Goal: Find specific page/section: Find specific page/section

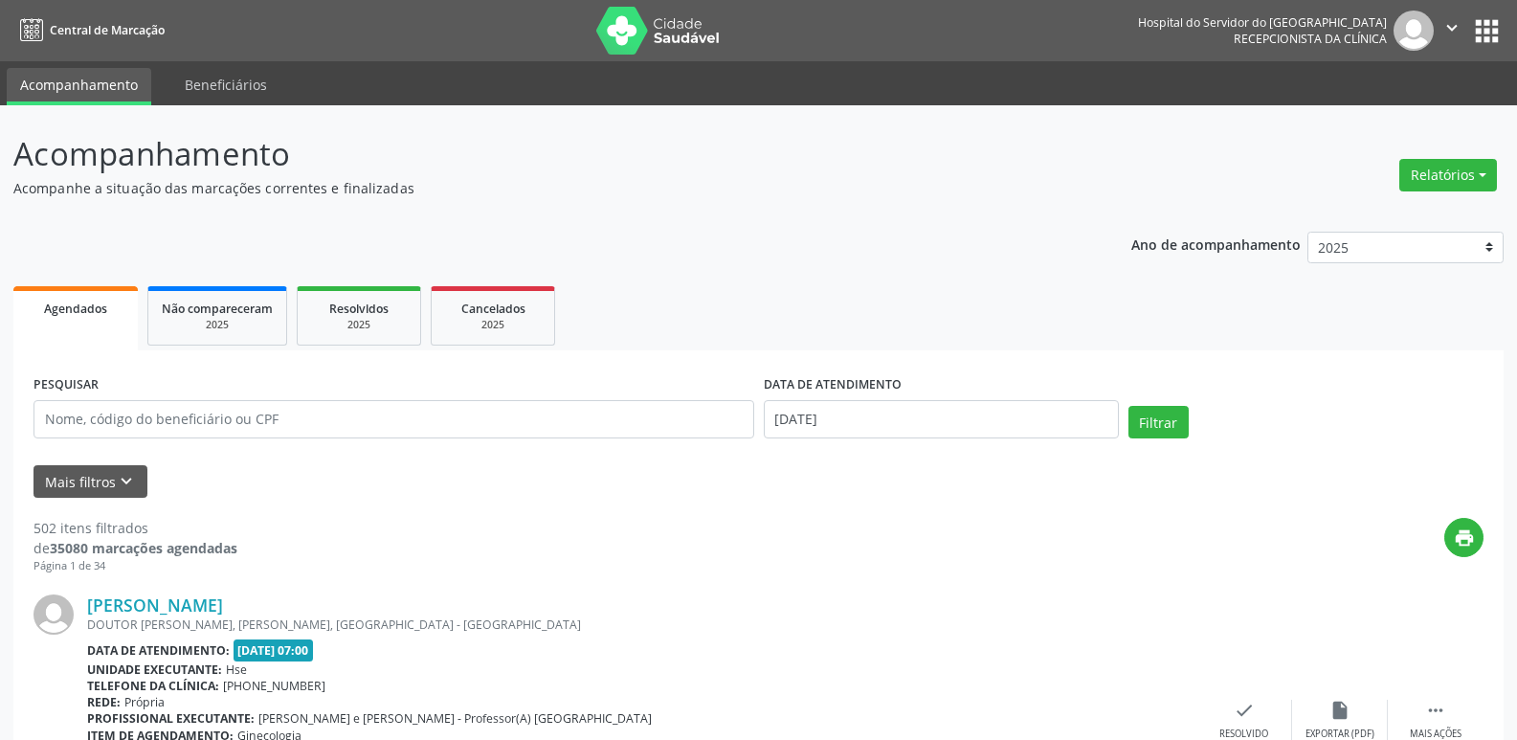
click at [314, 425] on input "text" at bounding box center [394, 419] width 721 height 38
click at [312, 421] on input "text" at bounding box center [394, 419] width 721 height 38
click at [1173, 423] on button "Filtrar" at bounding box center [1158, 422] width 60 height 33
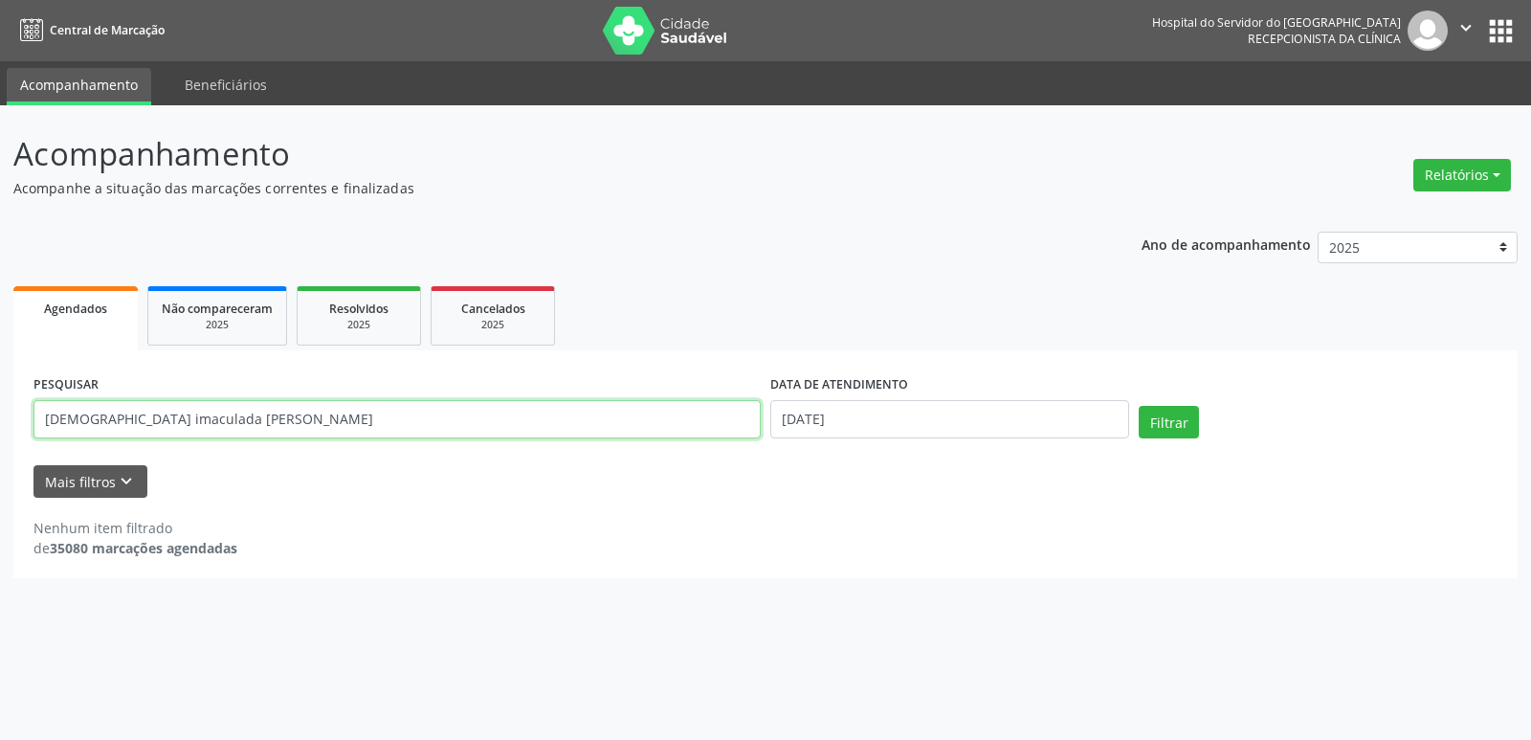
drag, startPoint x: 299, startPoint y: 426, endPoint x: 224, endPoint y: 413, distance: 75.7
click at [224, 413] on input "[DEMOGRAPHIC_DATA] imaculada [PERSON_NAME]" at bounding box center [397, 419] width 727 height 38
type input "[DEMOGRAPHIC_DATA][PERSON_NAME]"
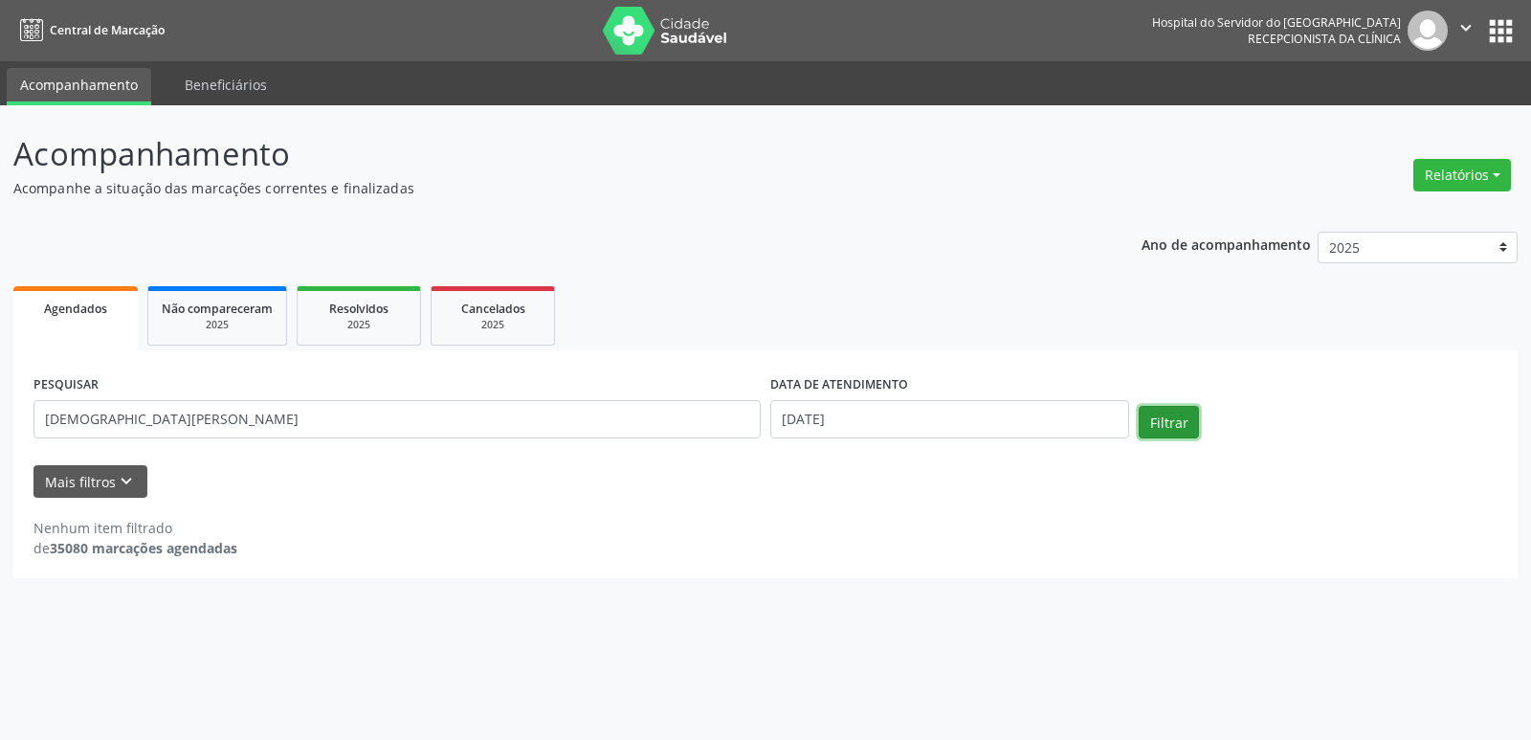
click at [1190, 421] on button "Filtrar" at bounding box center [1169, 422] width 60 height 33
drag, startPoint x: 238, startPoint y: 420, endPoint x: 0, endPoint y: 416, distance: 238.4
click at [0, 416] on div "Acompanhamento Acompanhe a situação das marcações correntes e finalizadas Relat…" at bounding box center [765, 422] width 1531 height 635
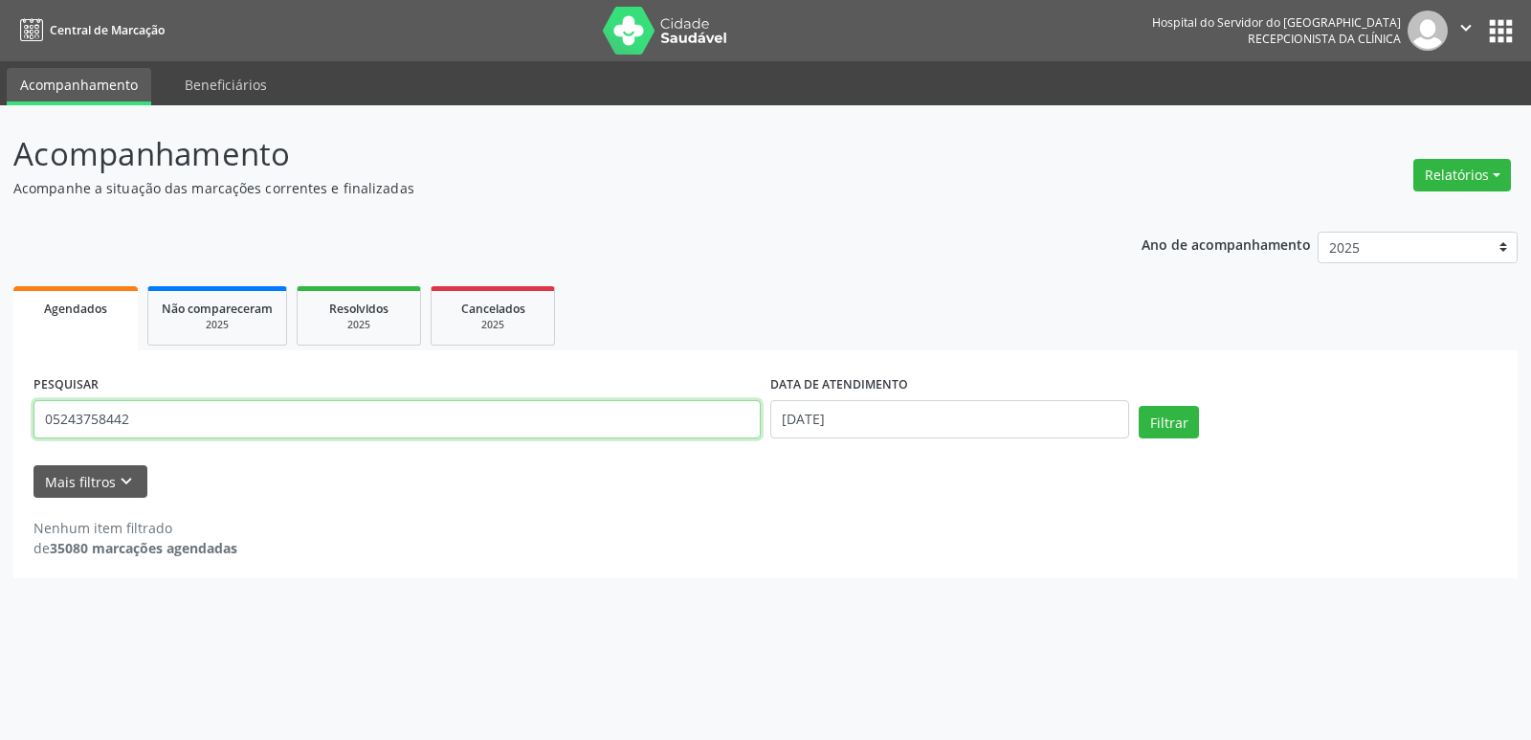
type input "05243758442"
click at [1165, 443] on div "Filtrar" at bounding box center [1318, 429] width 369 height 46
click at [1168, 425] on button "Filtrar" at bounding box center [1169, 422] width 60 height 33
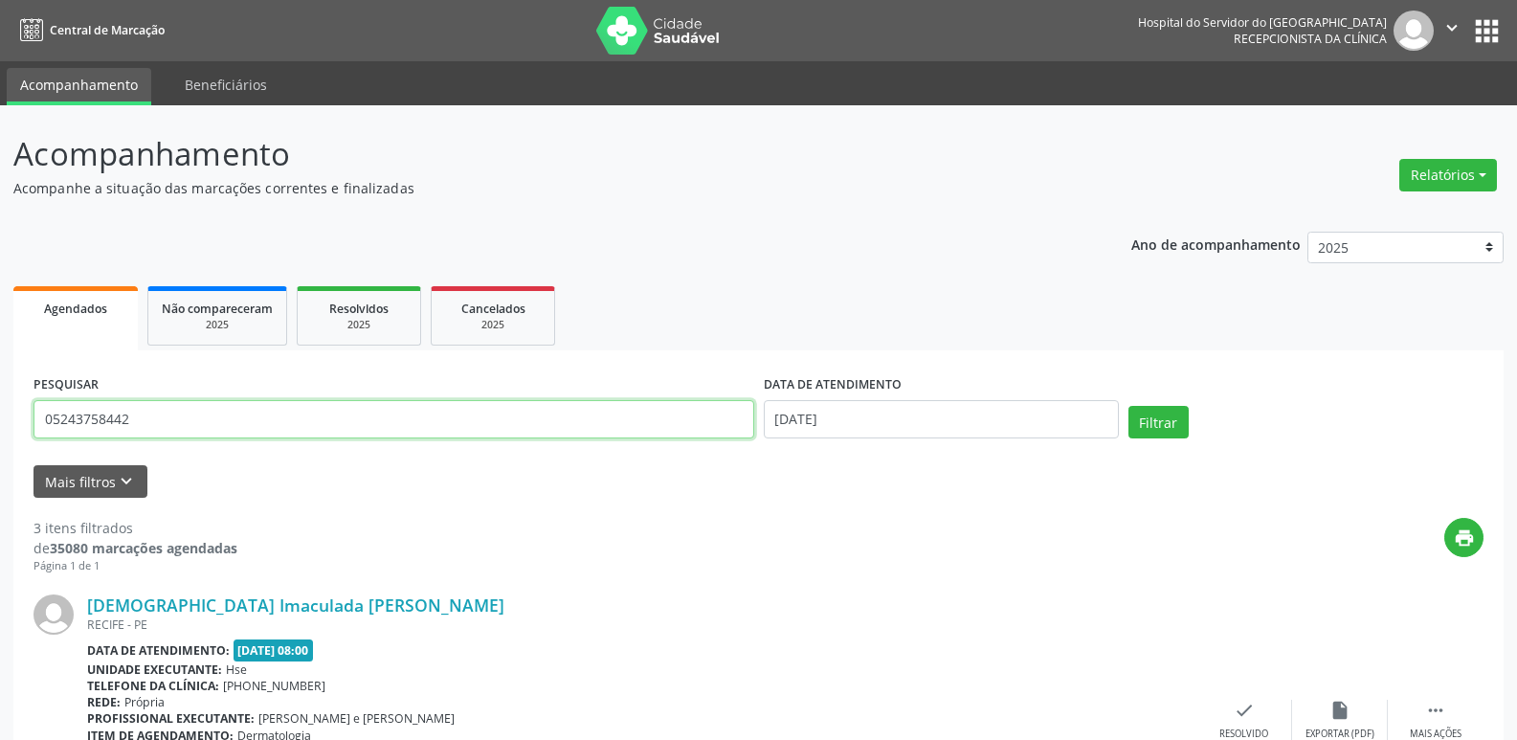
drag, startPoint x: 112, startPoint y: 425, endPoint x: 0, endPoint y: 368, distance: 125.9
type input "21770565434"
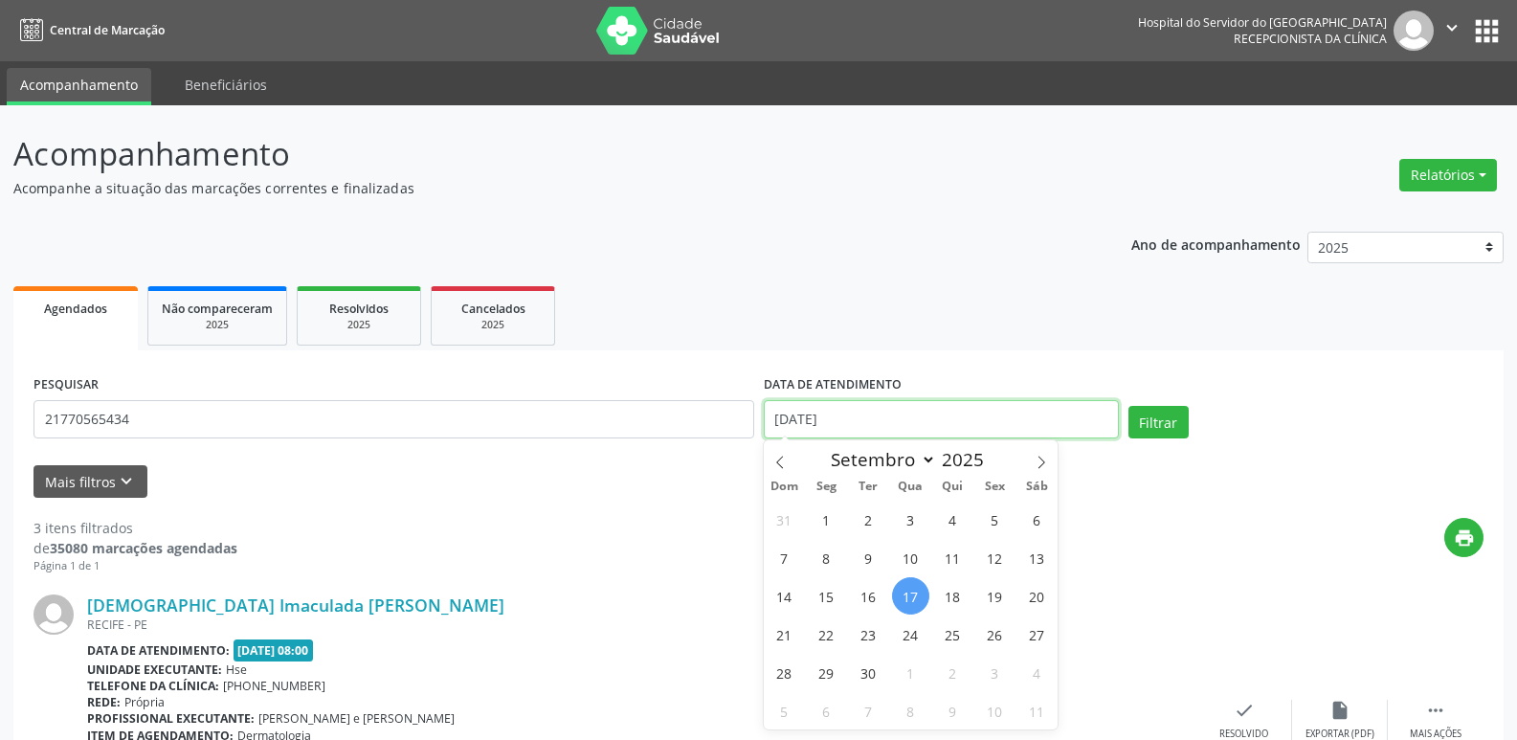
drag, startPoint x: 903, startPoint y: 413, endPoint x: 466, endPoint y: 414, distance: 436.5
click at [470, 416] on div "PESQUISAR 21770565434 DATA DE ATENDIMENTO [DATE] Filtrar" at bounding box center [759, 410] width 1460 height 81
click at [1158, 421] on button "Filtrar" at bounding box center [1158, 422] width 60 height 33
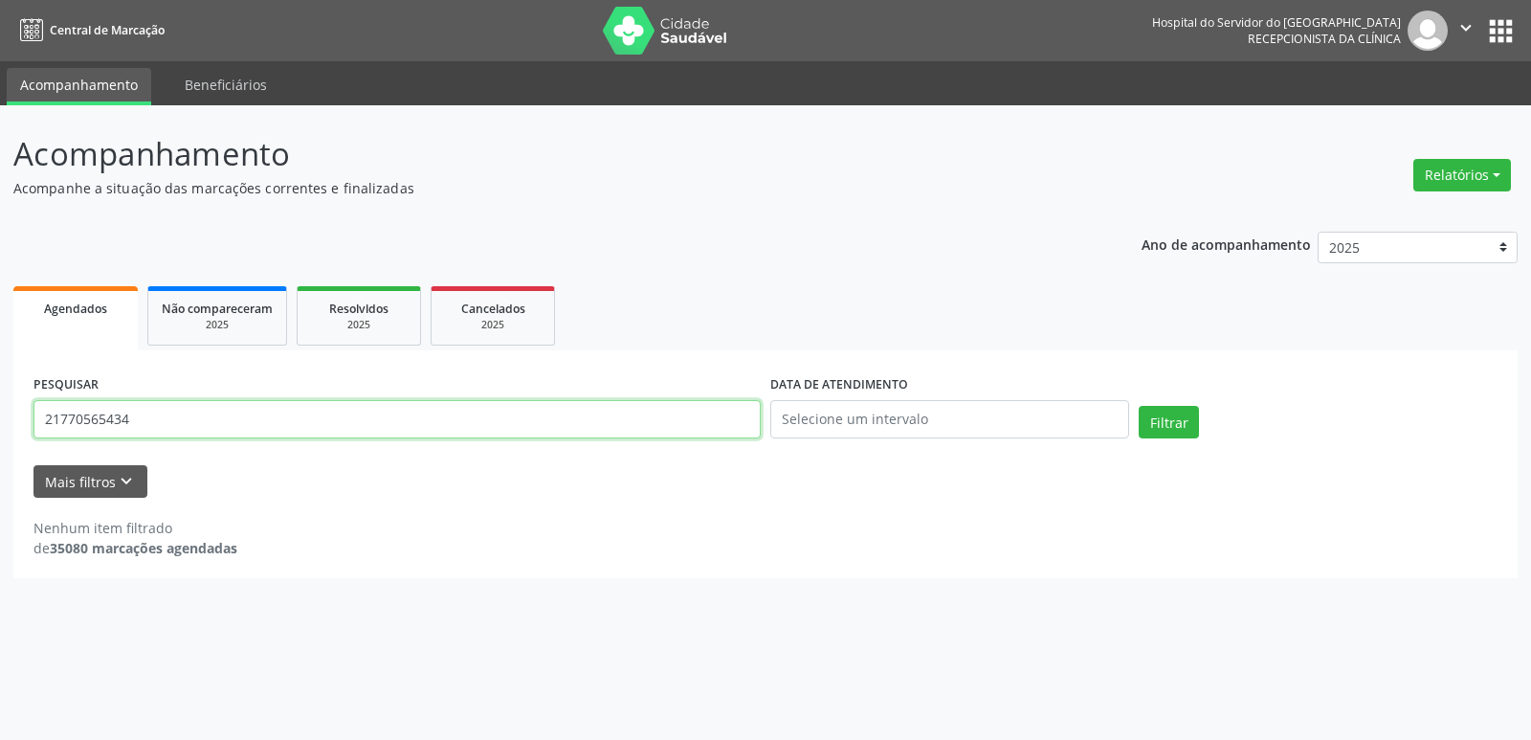
drag, startPoint x: 155, startPoint y: 412, endPoint x: 0, endPoint y: 448, distance: 159.3
click at [0, 448] on div "Acompanhamento Acompanhe a situação das marcações correntes e finalizadas Relat…" at bounding box center [765, 422] width 1531 height 635
type input "elizeu bispo de [PERSON_NAME]"
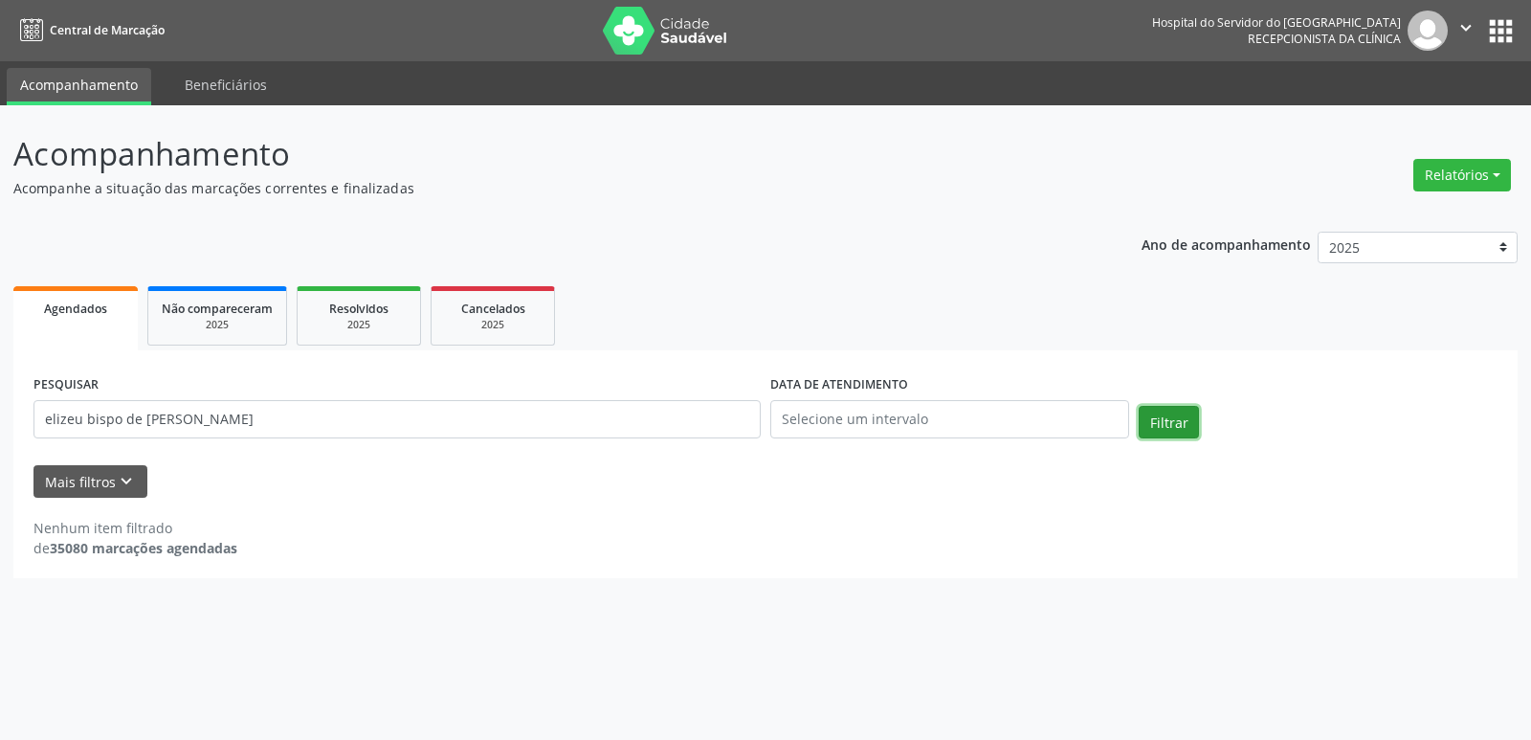
click at [1180, 428] on button "Filtrar" at bounding box center [1169, 422] width 60 height 33
drag, startPoint x: 297, startPoint y: 413, endPoint x: 0, endPoint y: 361, distance: 301.2
click at [0, 369] on div "Acompanhamento Acompanhe a situação das marcações correntes e finalizadas Relat…" at bounding box center [765, 422] width 1531 height 635
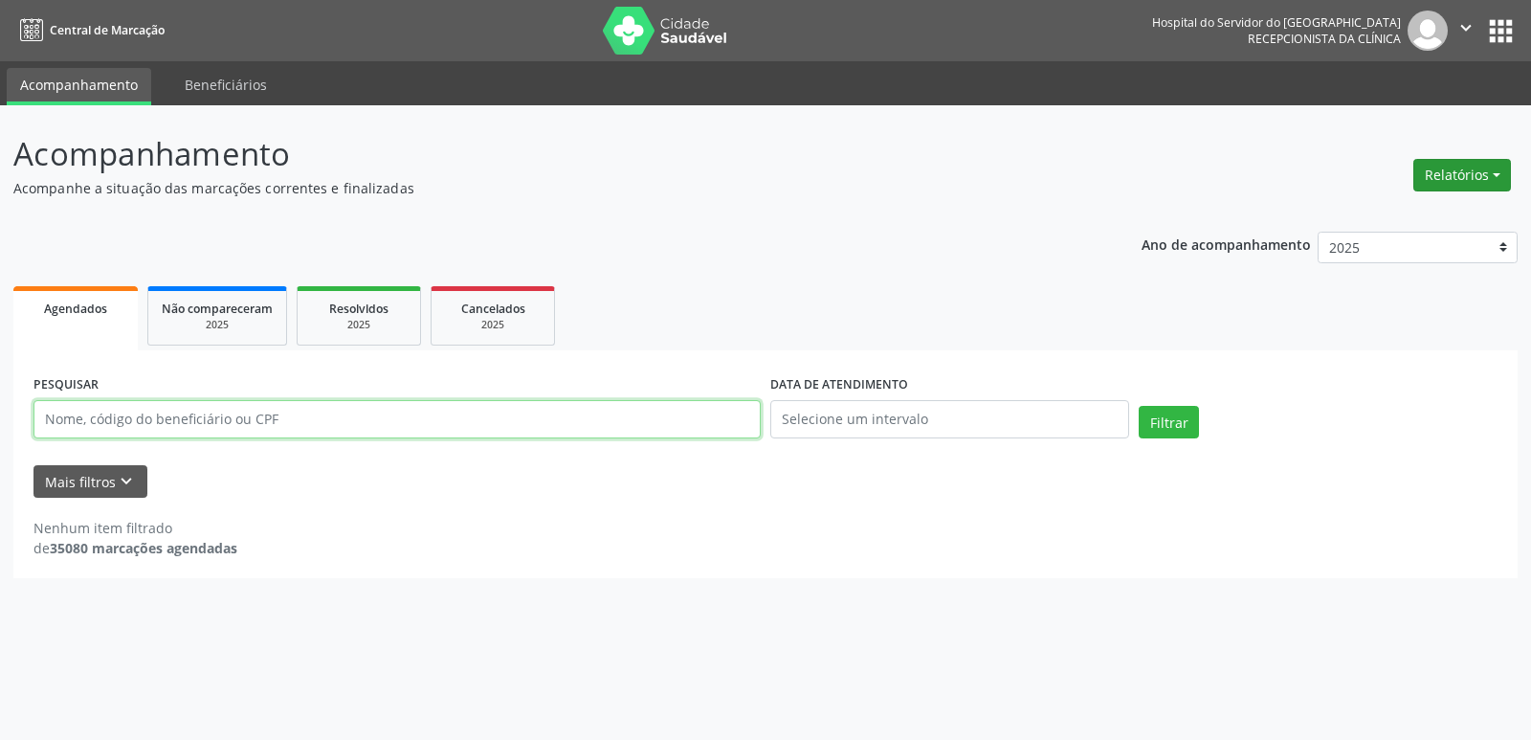
click at [1448, 184] on button "Relatórios" at bounding box center [1463, 175] width 98 height 33
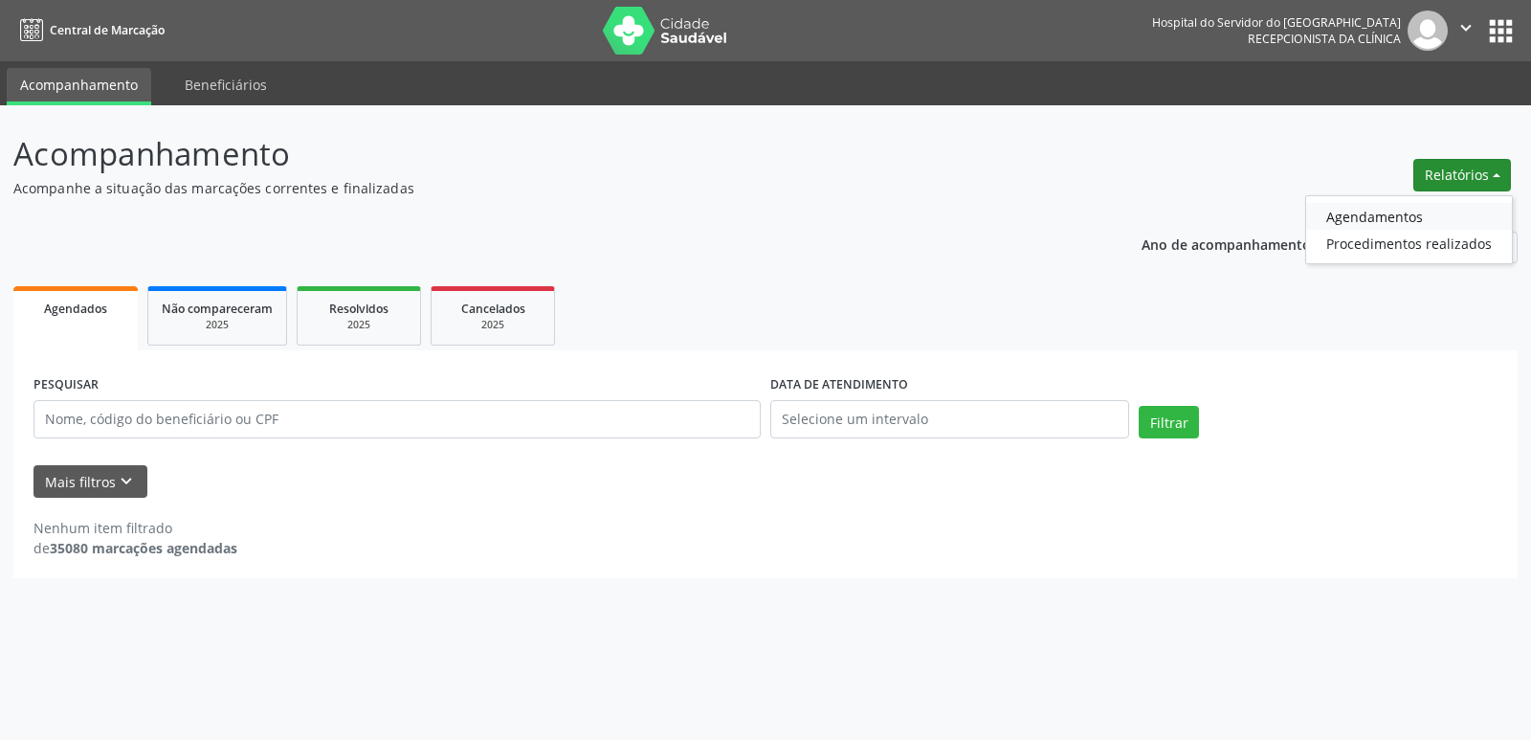
click at [1391, 212] on link "Agendamentos" at bounding box center [1410, 216] width 206 height 27
select select "8"
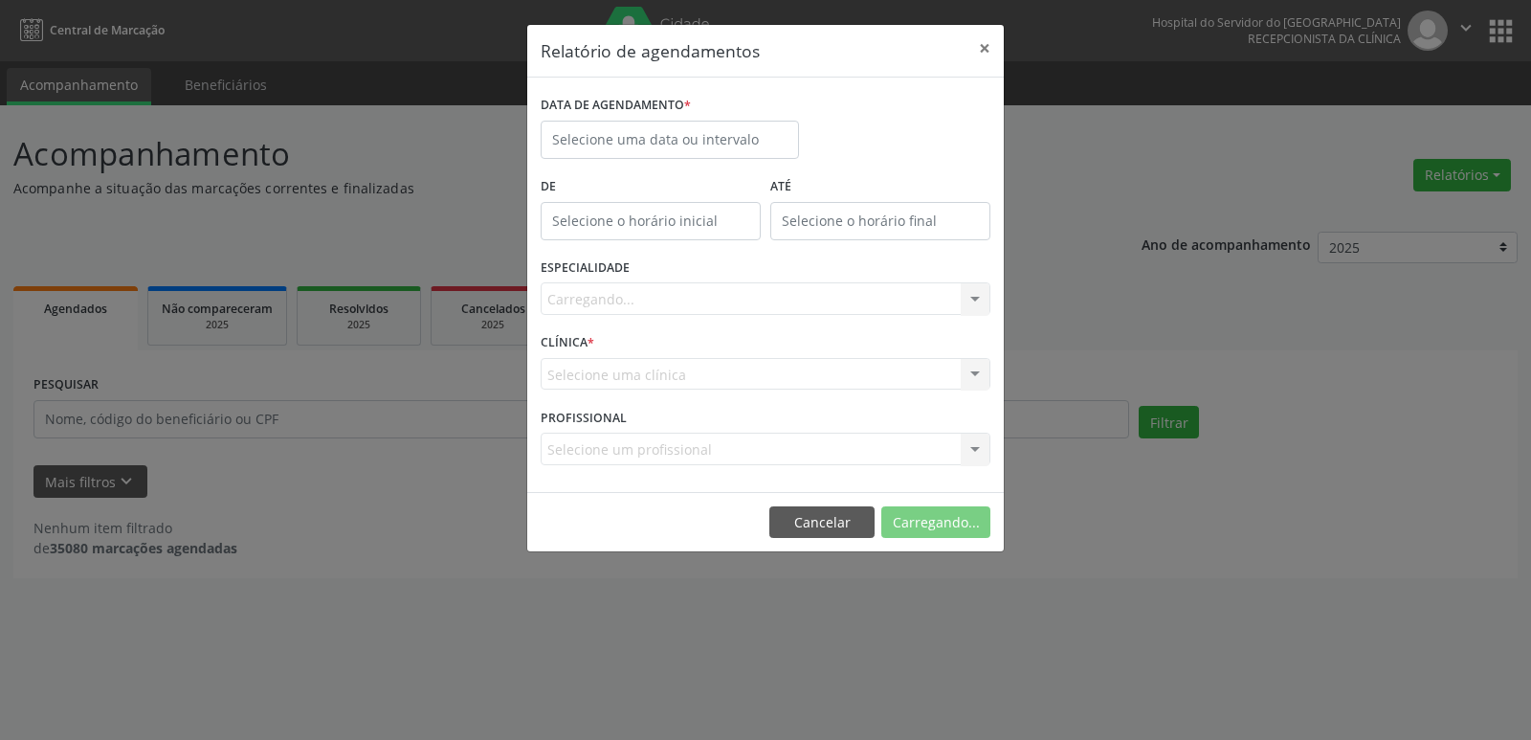
click at [682, 120] on label "DATA DE AGENDAMENTO *" at bounding box center [616, 106] width 150 height 30
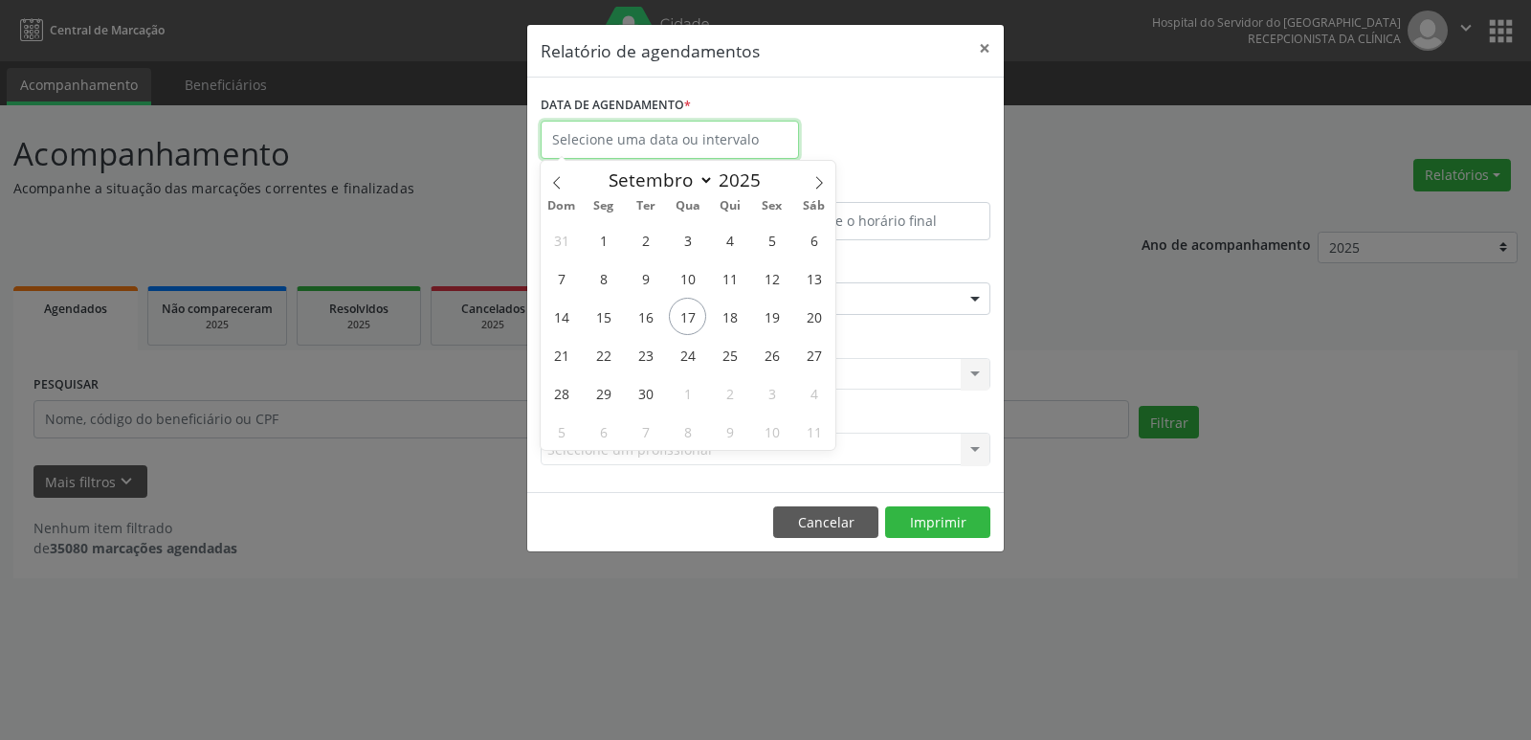
click at [681, 131] on input "text" at bounding box center [670, 140] width 258 height 38
click at [608, 320] on span "15" at bounding box center [603, 316] width 37 height 37
type input "[DATE]"
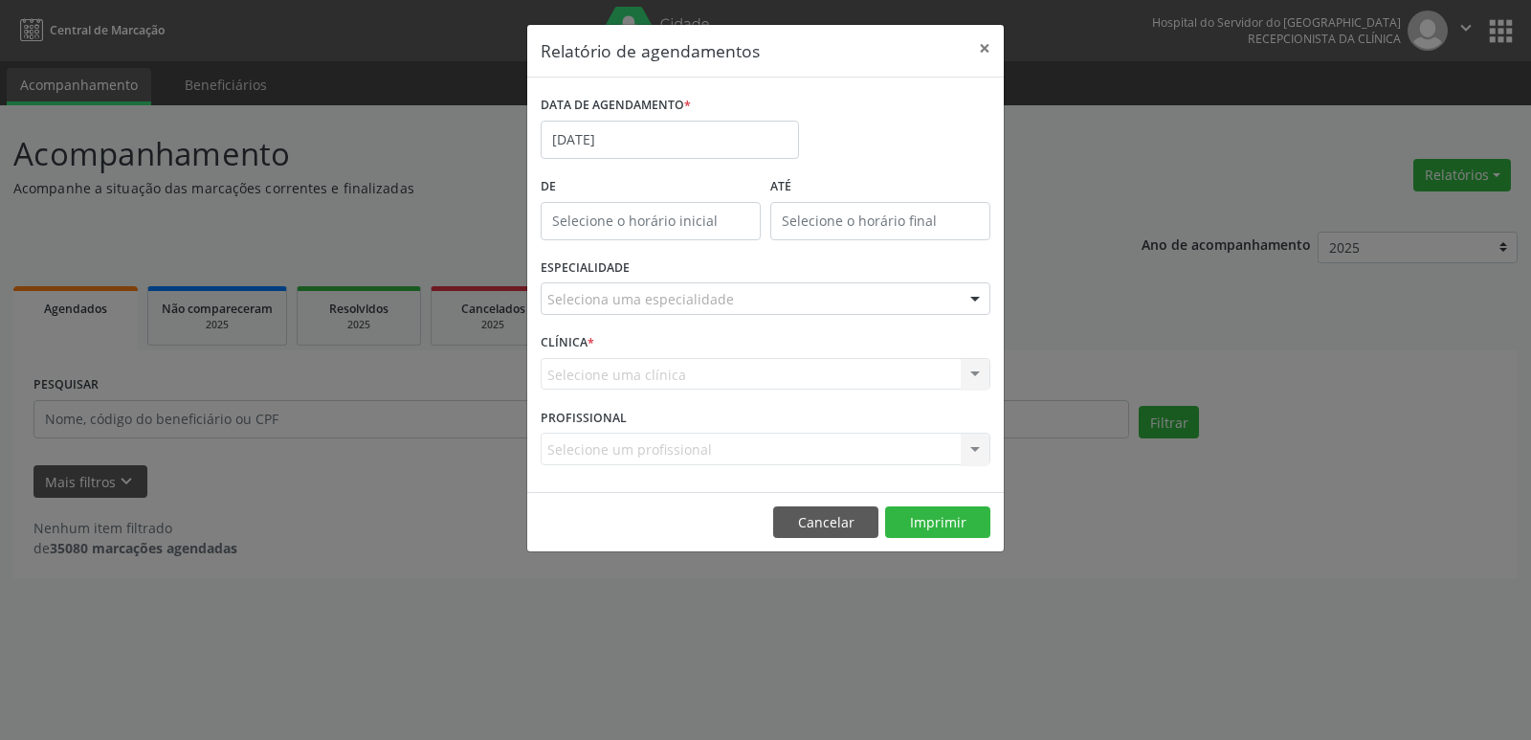
click at [826, 294] on div "Seleciona uma especialidade" at bounding box center [766, 298] width 450 height 33
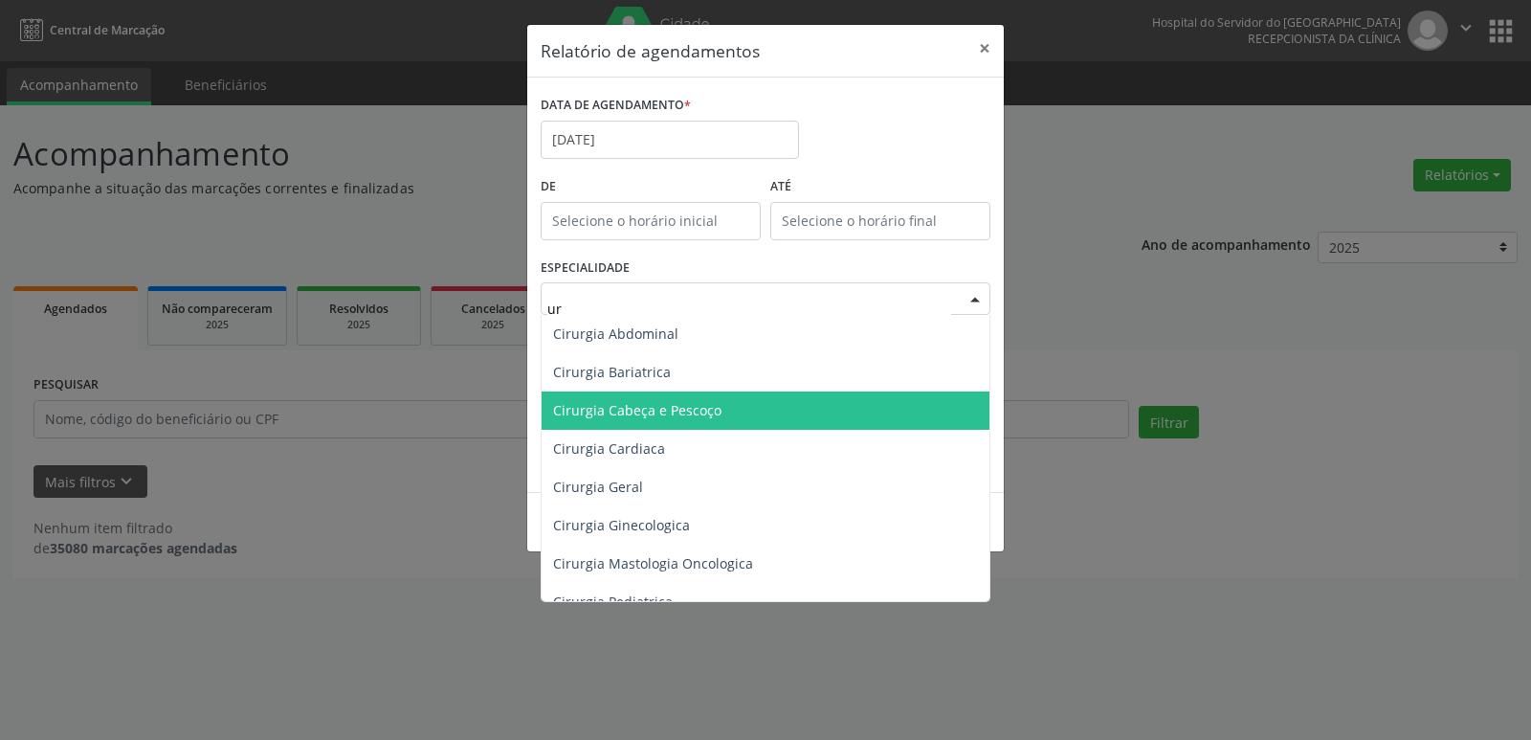
type input "u"
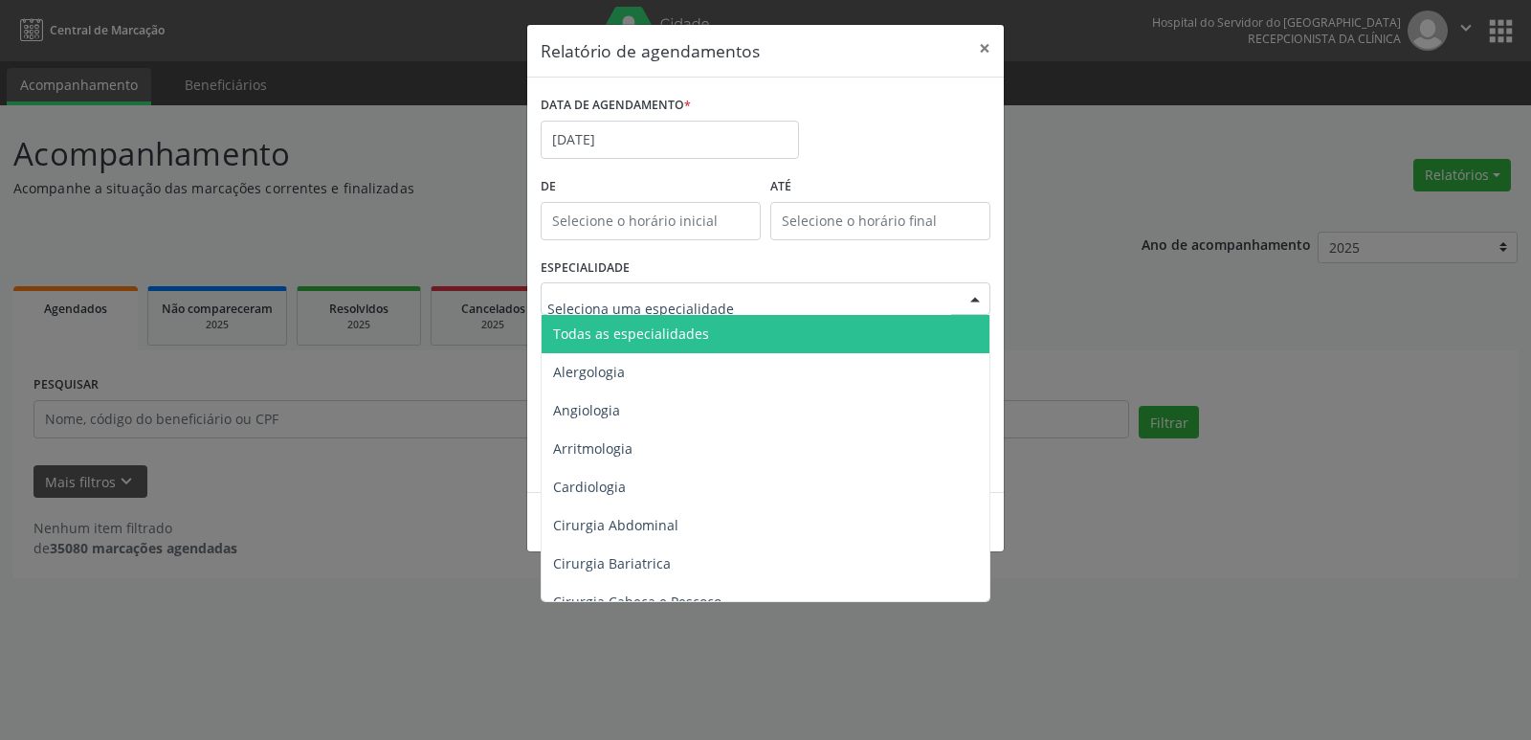
click at [745, 270] on div "ESPECIALIDADE Todas as especialidades Alergologia Angiologia Arritmologia Cardi…" at bounding box center [765, 291] width 459 height 75
click at [769, 302] on div at bounding box center [766, 298] width 450 height 33
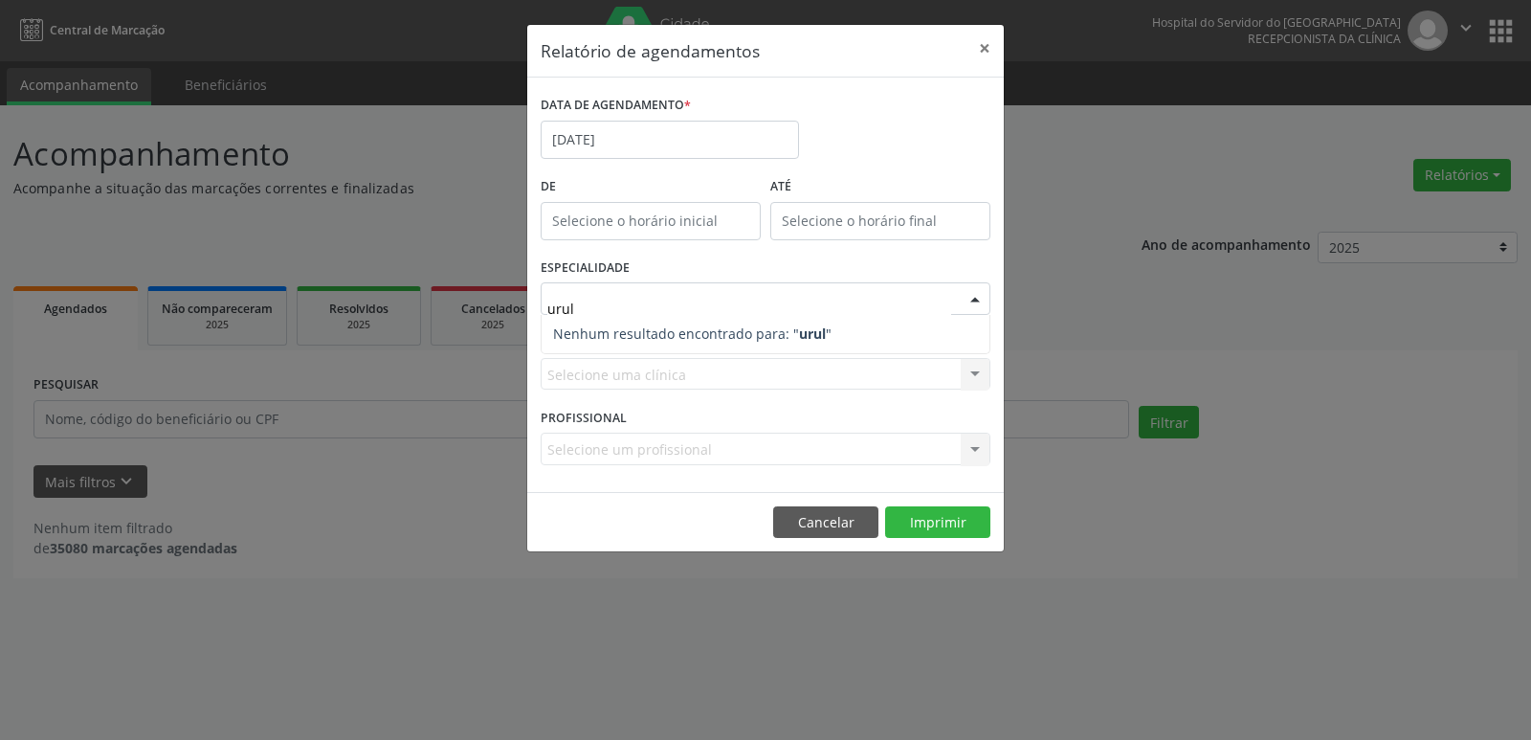
type input "urulo"
drag, startPoint x: 620, startPoint y: 308, endPoint x: 145, endPoint y: 327, distance: 476.1
click at [145, 327] on div "Relatório de agendamentos × DATA DE AGENDAMENTO * [DATE] De ATÉ ESPECIALIDADE u…" at bounding box center [765, 370] width 1531 height 740
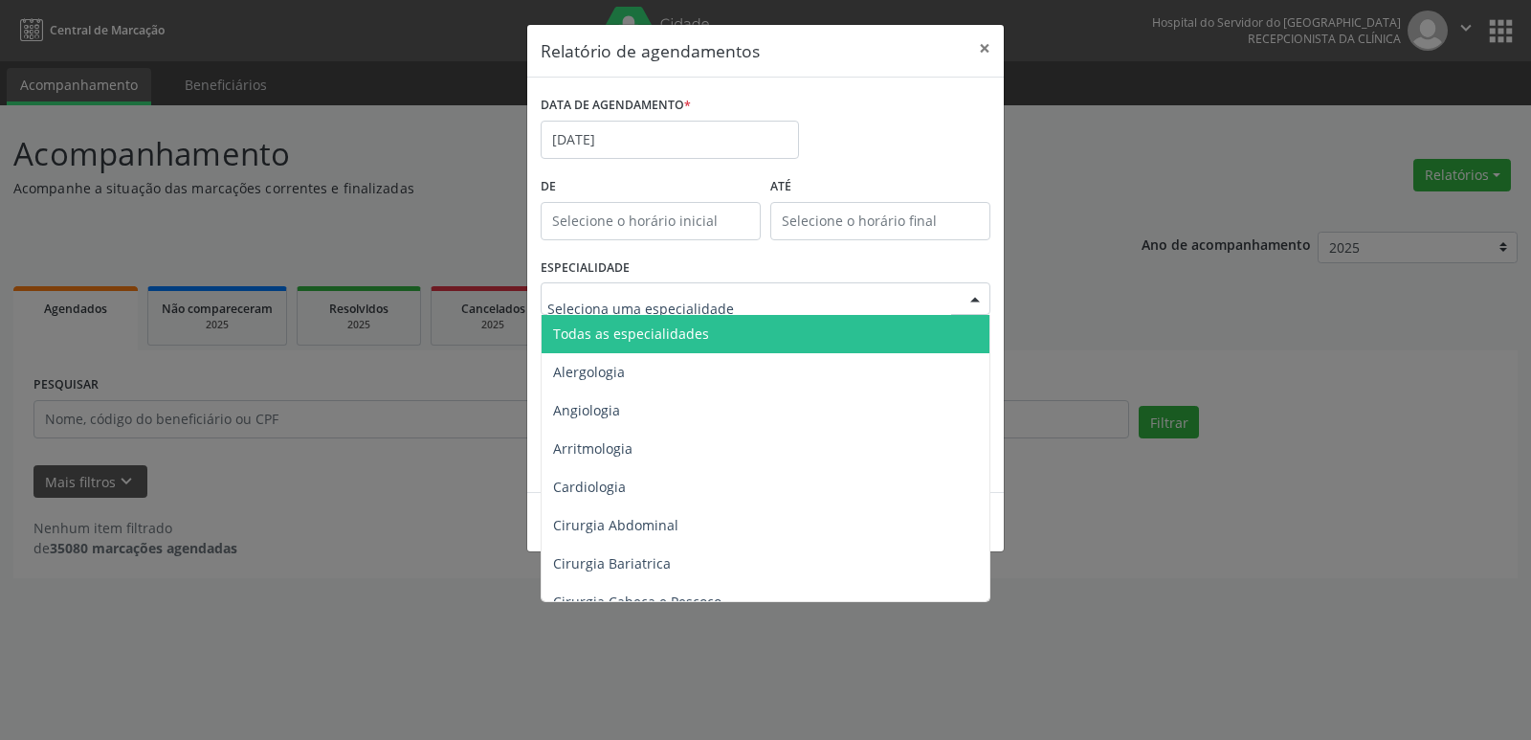
click at [677, 254] on div "ESPECIALIDADE Todas as especialidades Alergologia Angiologia Arritmologia Cardi…" at bounding box center [765, 291] width 459 height 75
click at [688, 337] on span "Todas as especialidades" at bounding box center [631, 333] width 156 height 18
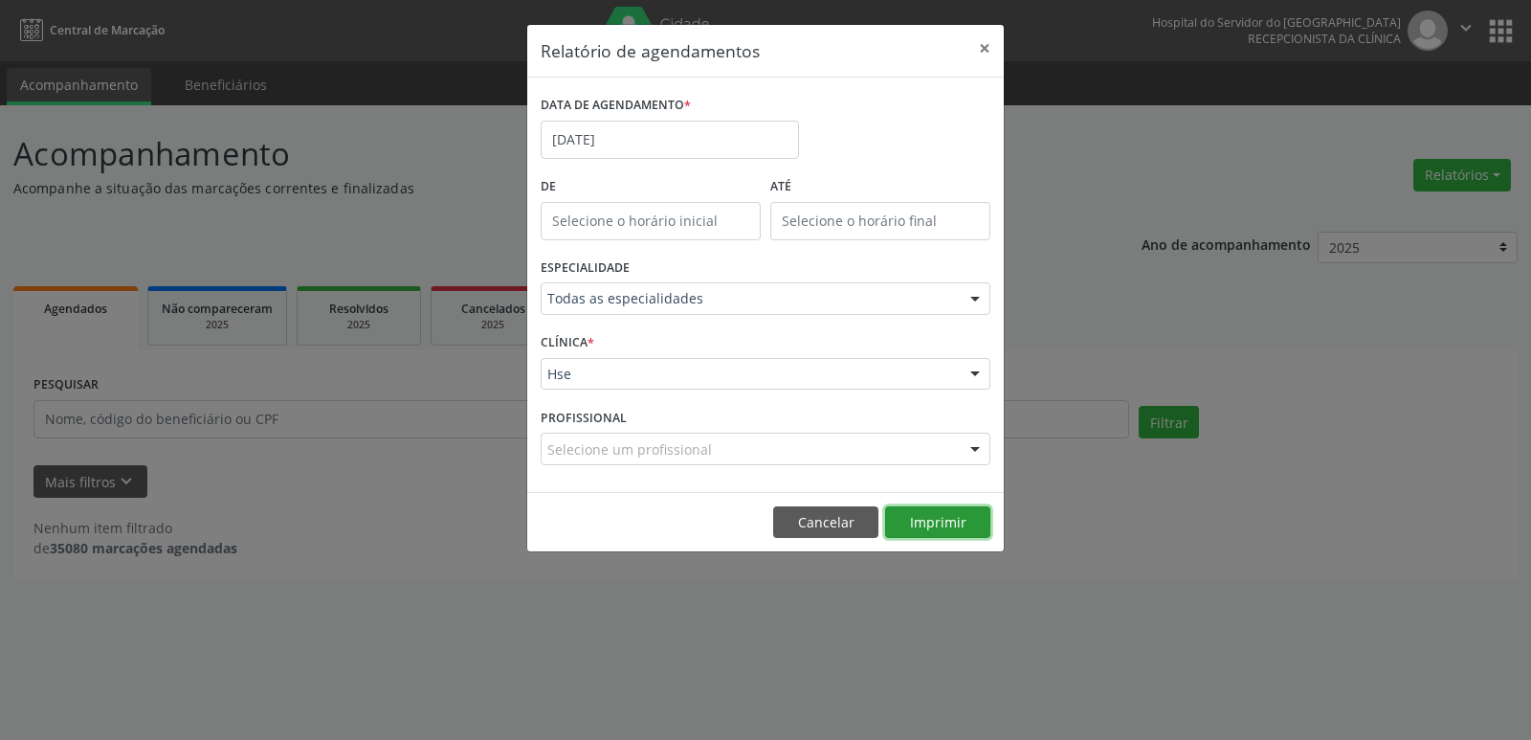
click at [942, 525] on button "Imprimir" at bounding box center [937, 522] width 105 height 33
drag, startPoint x: 994, startPoint y: 47, endPoint x: 983, endPoint y: 50, distance: 11.8
click at [994, 48] on button "×" at bounding box center [985, 48] width 38 height 47
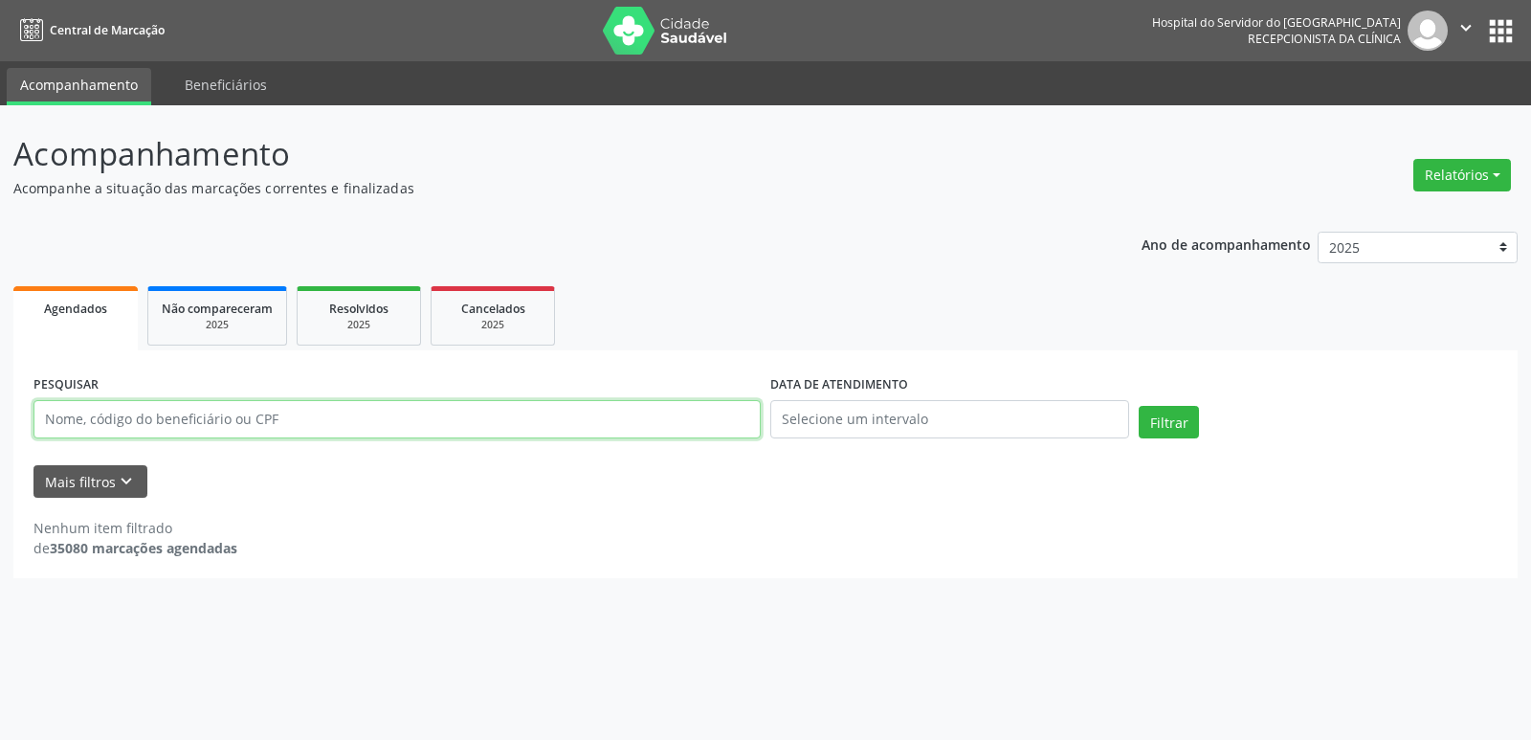
click at [276, 422] on input "text" at bounding box center [397, 419] width 727 height 38
type input "03053983427"
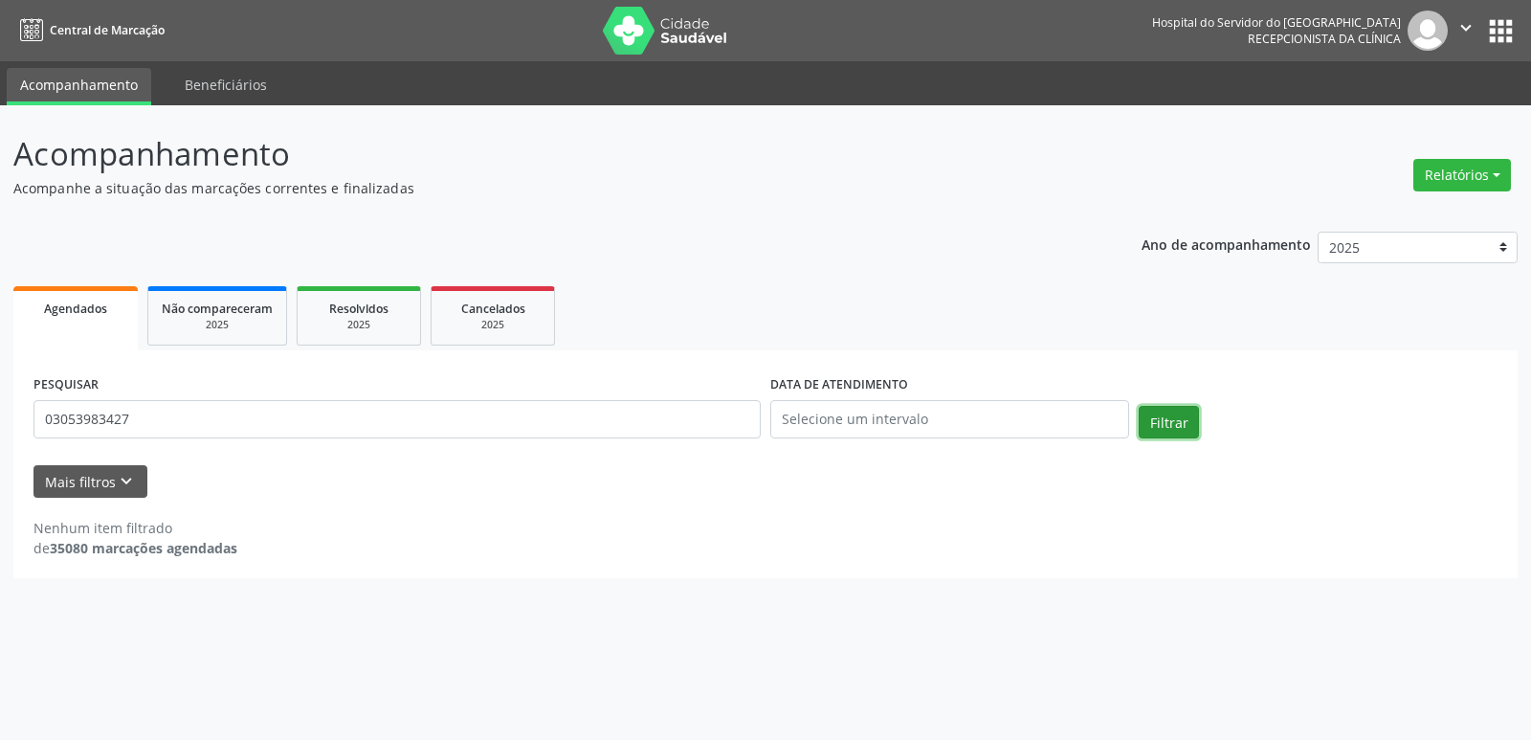
click at [1177, 432] on button "Filtrar" at bounding box center [1169, 422] width 60 height 33
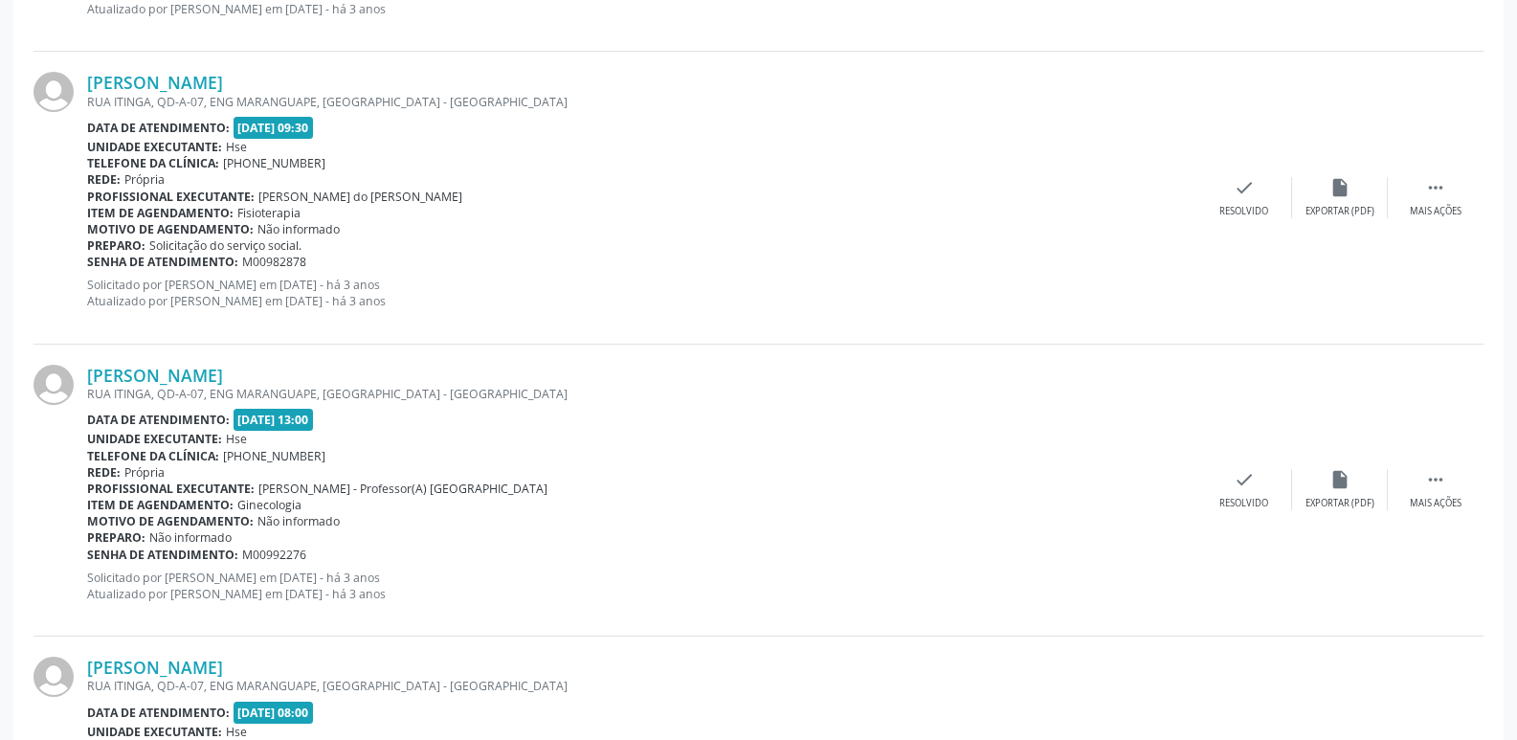
scroll to position [4307, 0]
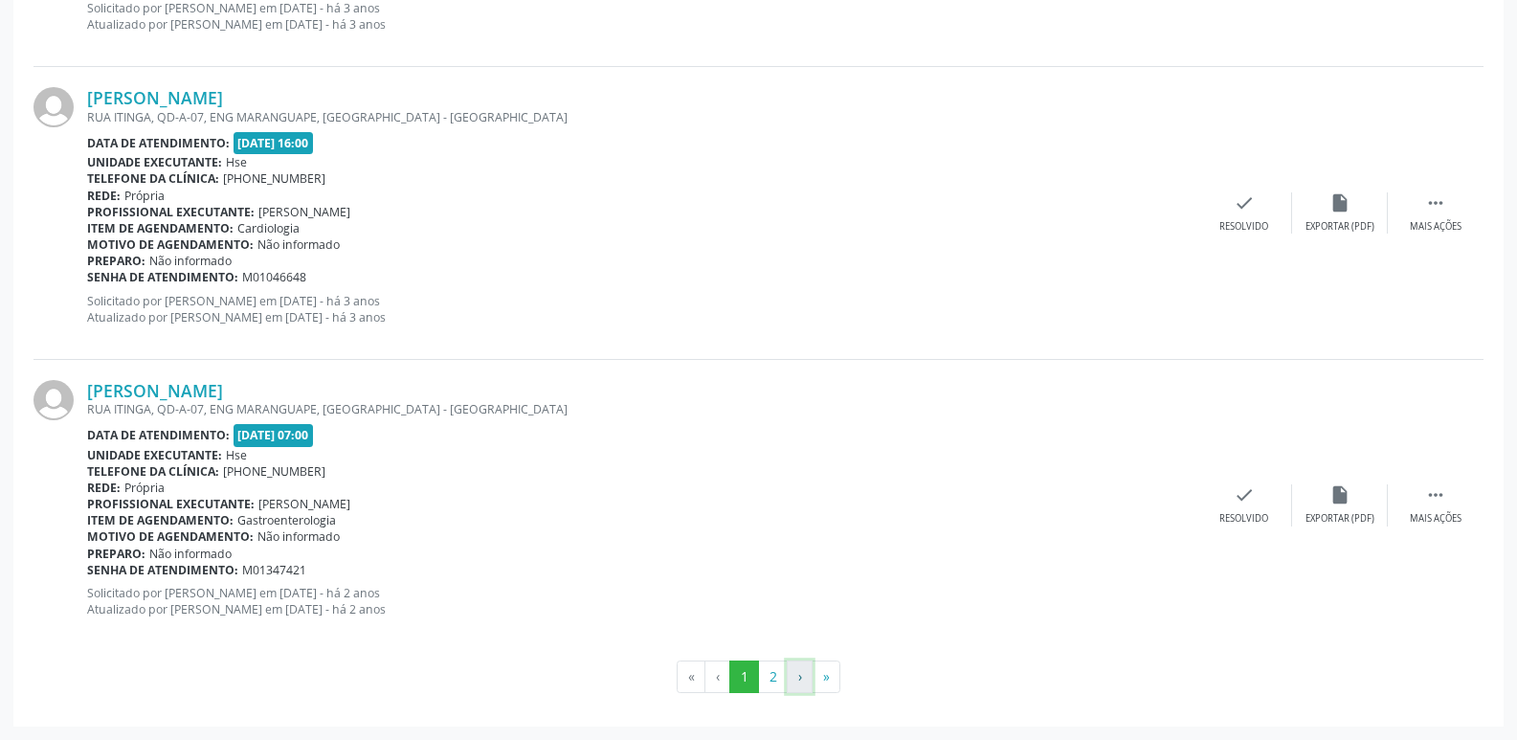
click at [805, 680] on button "›" at bounding box center [800, 676] width 26 height 33
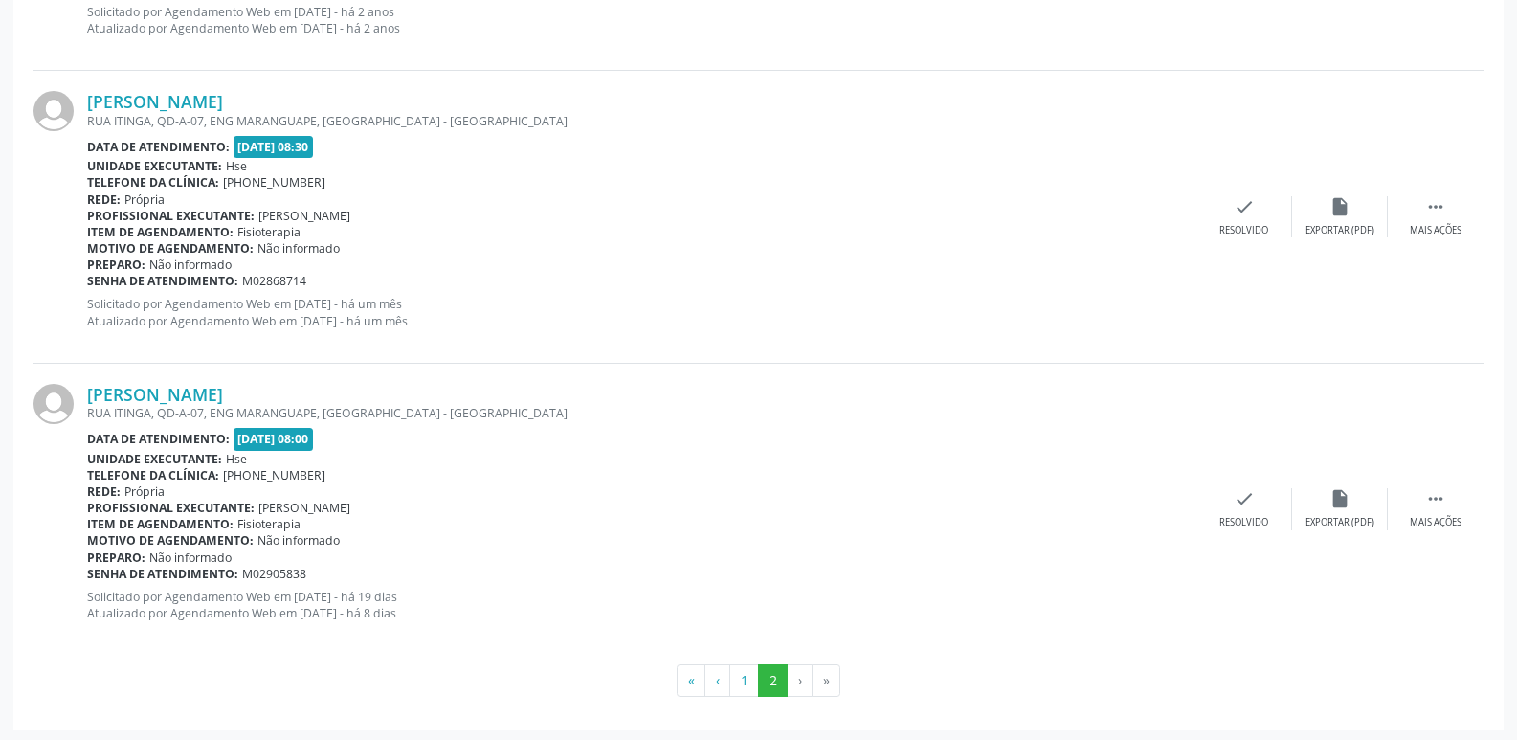
scroll to position [1384, 0]
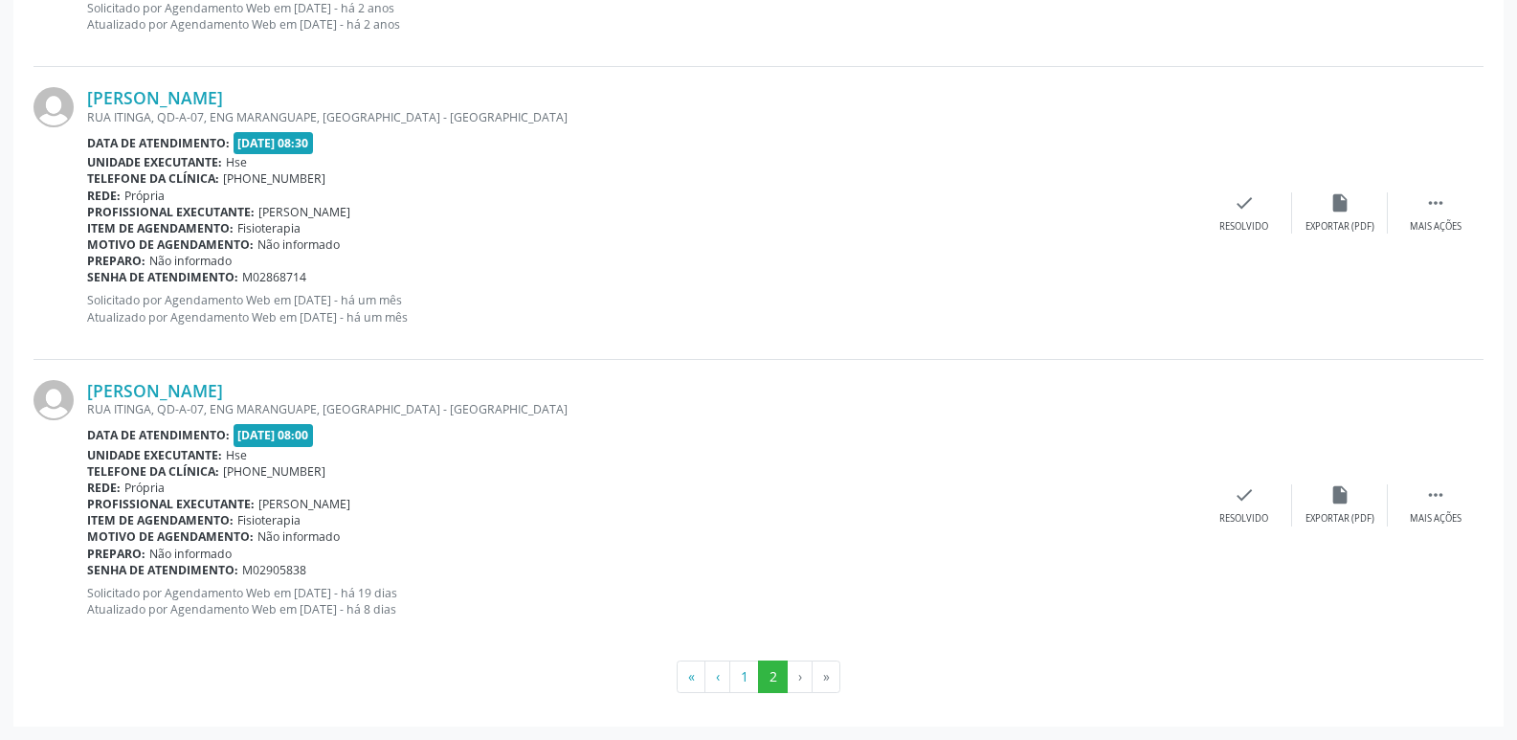
click at [792, 677] on li "›" at bounding box center [800, 676] width 25 height 33
click at [797, 684] on li "›" at bounding box center [800, 676] width 25 height 33
click at [797, 685] on li "›" at bounding box center [800, 676] width 25 height 33
click at [800, 681] on li "›" at bounding box center [800, 676] width 25 height 33
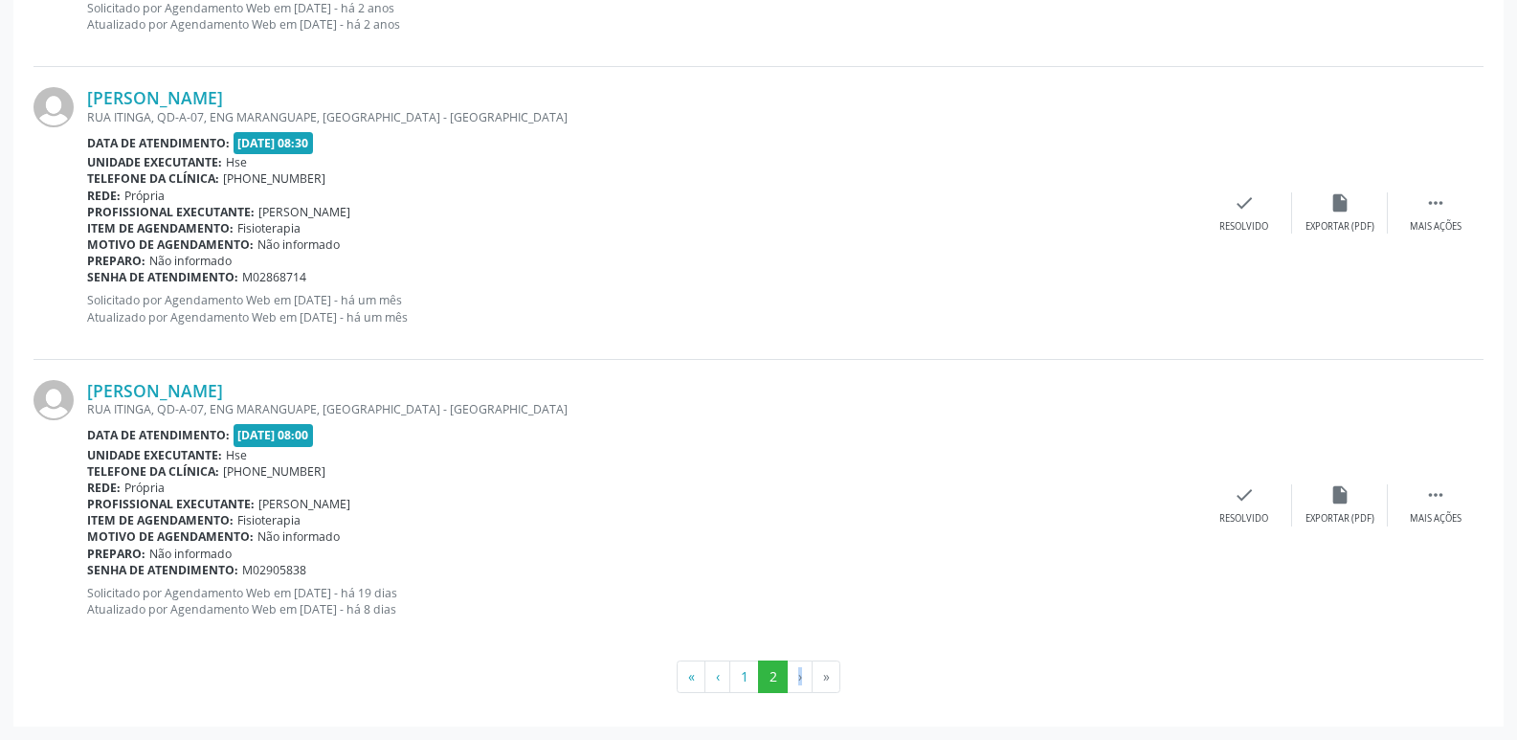
click at [800, 681] on li "›" at bounding box center [800, 676] width 25 height 33
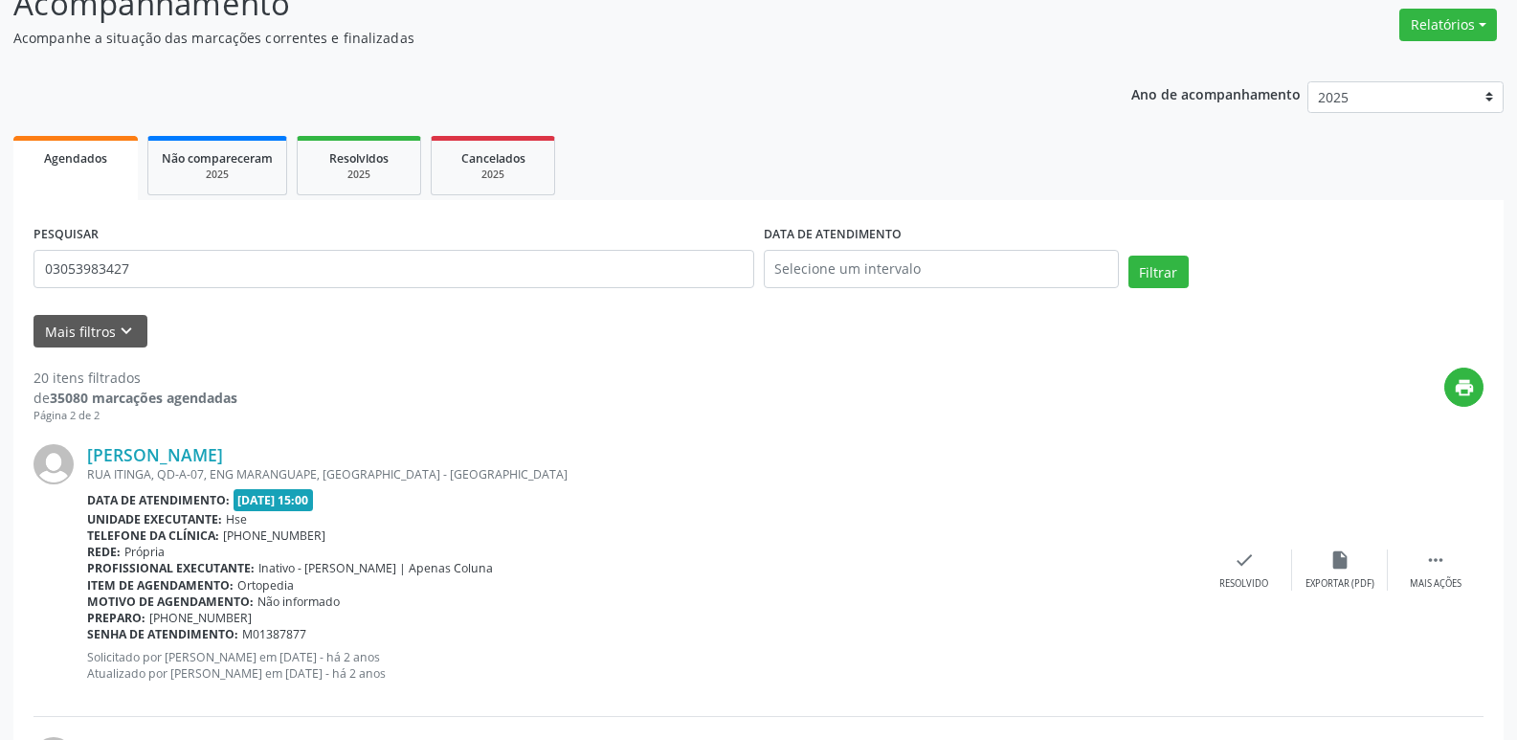
scroll to position [140, 0]
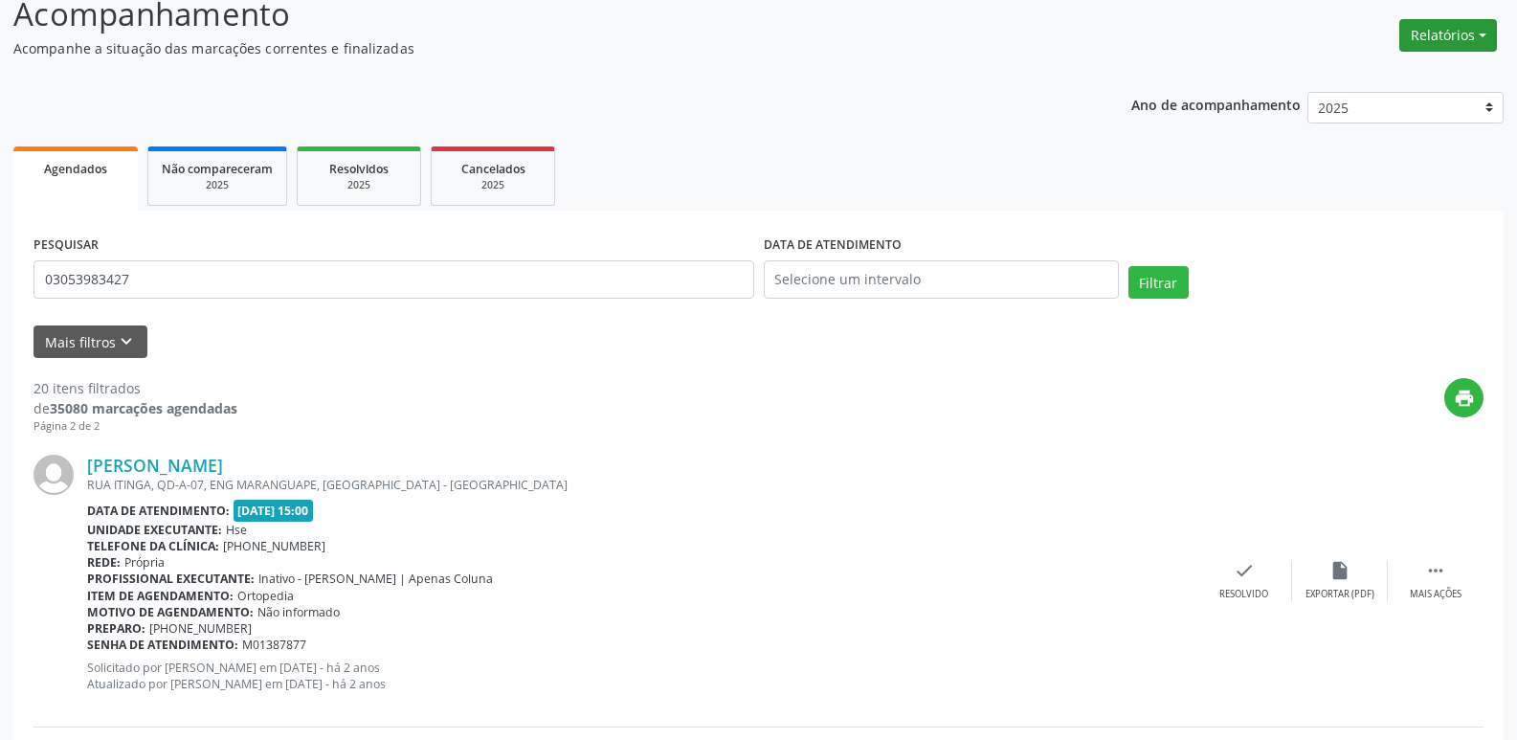
click at [1449, 34] on button "Relatórios" at bounding box center [1448, 35] width 98 height 33
click at [1362, 75] on link "Agendamentos" at bounding box center [1395, 76] width 206 height 27
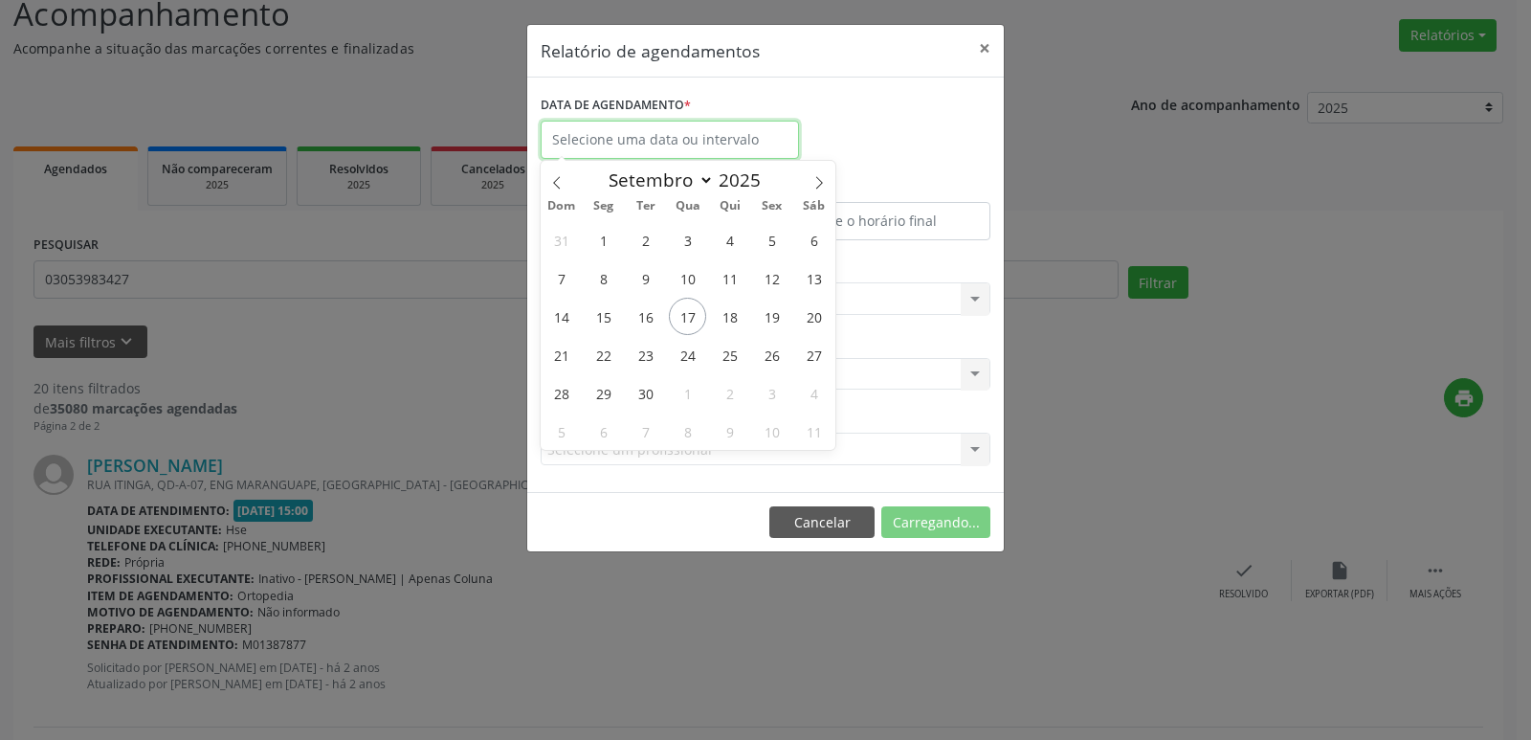
click at [586, 143] on input "text" at bounding box center [670, 140] width 258 height 38
click at [693, 314] on span "17" at bounding box center [687, 316] width 37 height 37
type input "[DATE]"
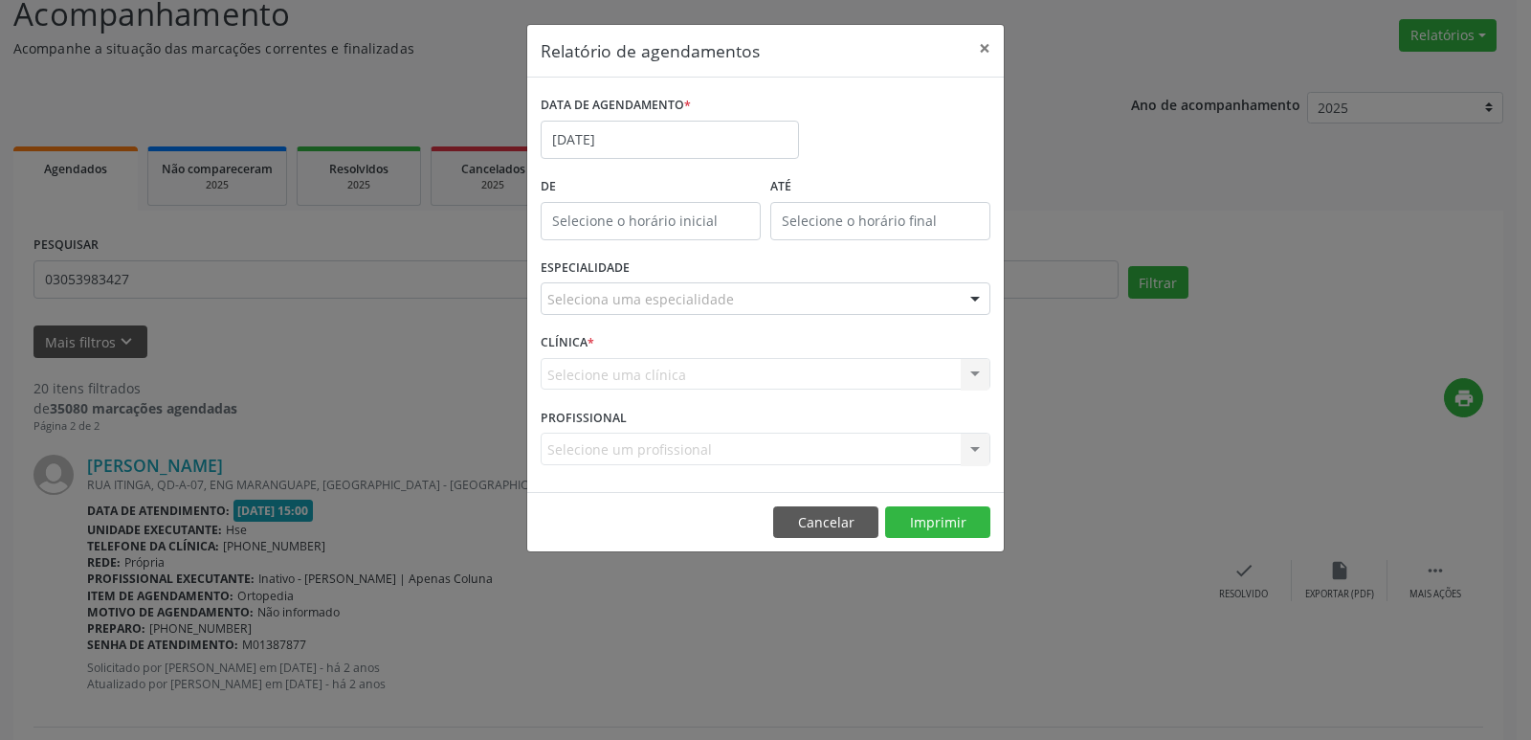
click at [793, 301] on div "Seleciona uma especialidade" at bounding box center [766, 298] width 450 height 33
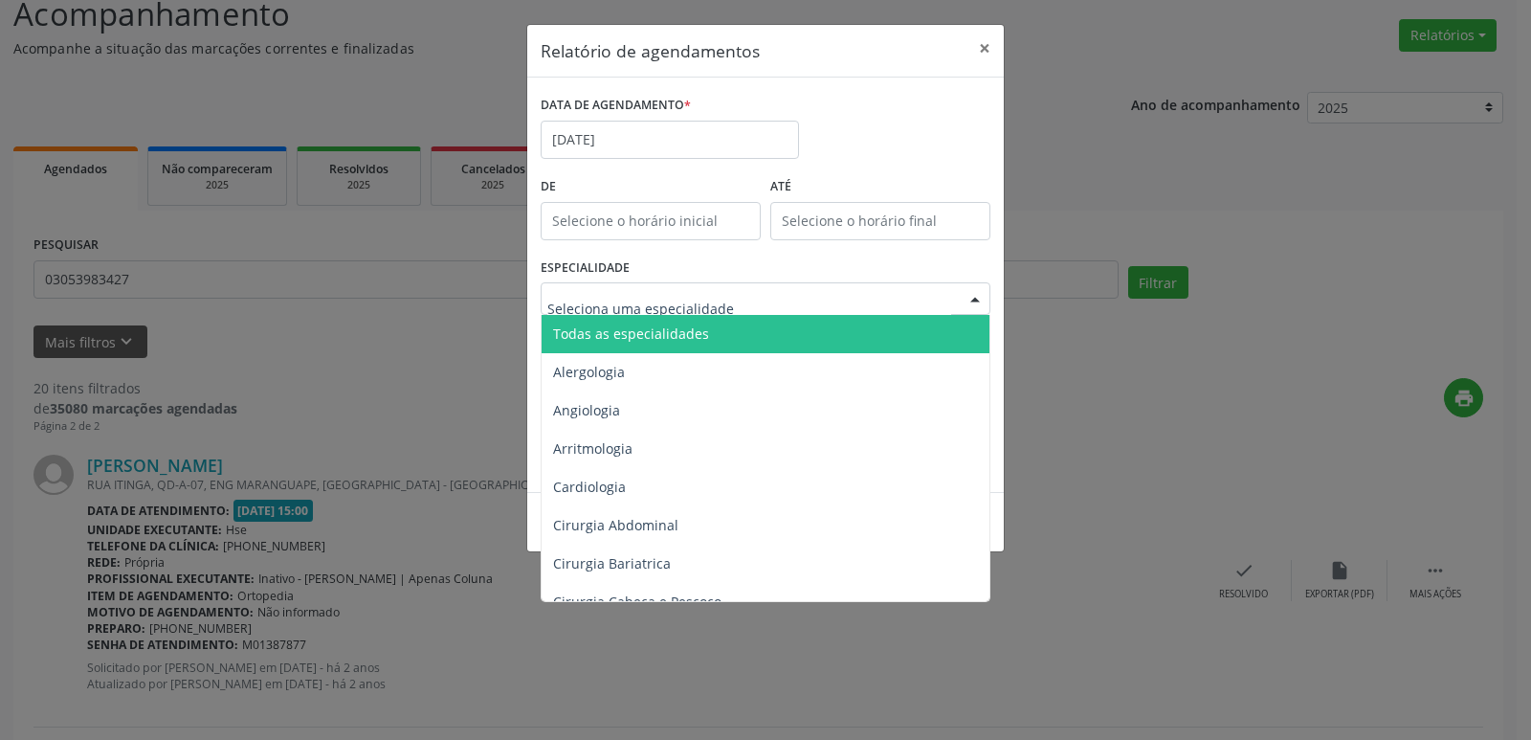
click at [782, 333] on span "Todas as especialidades" at bounding box center [767, 334] width 451 height 38
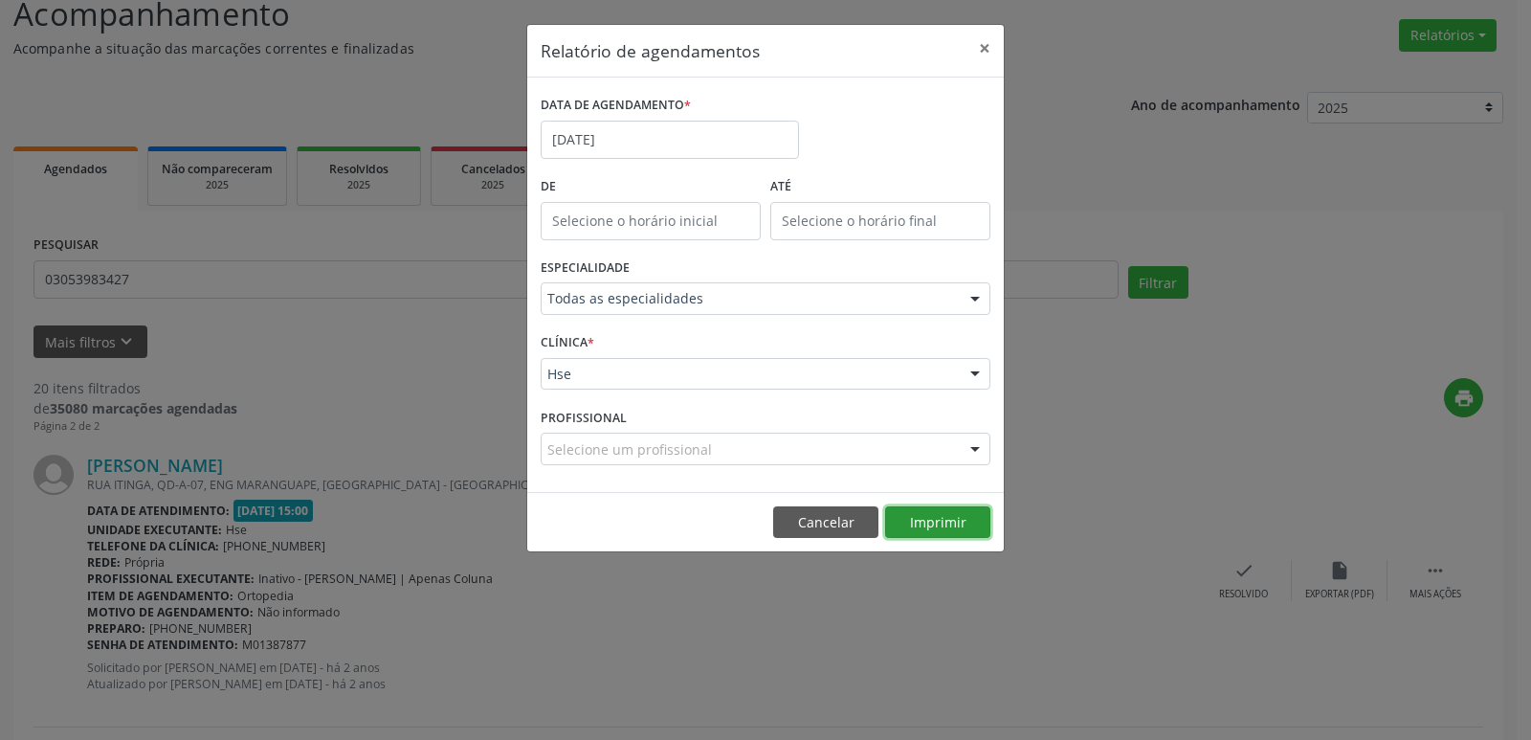
click at [931, 513] on button "Imprimir" at bounding box center [937, 522] width 105 height 33
click at [984, 53] on button "×" at bounding box center [985, 48] width 38 height 47
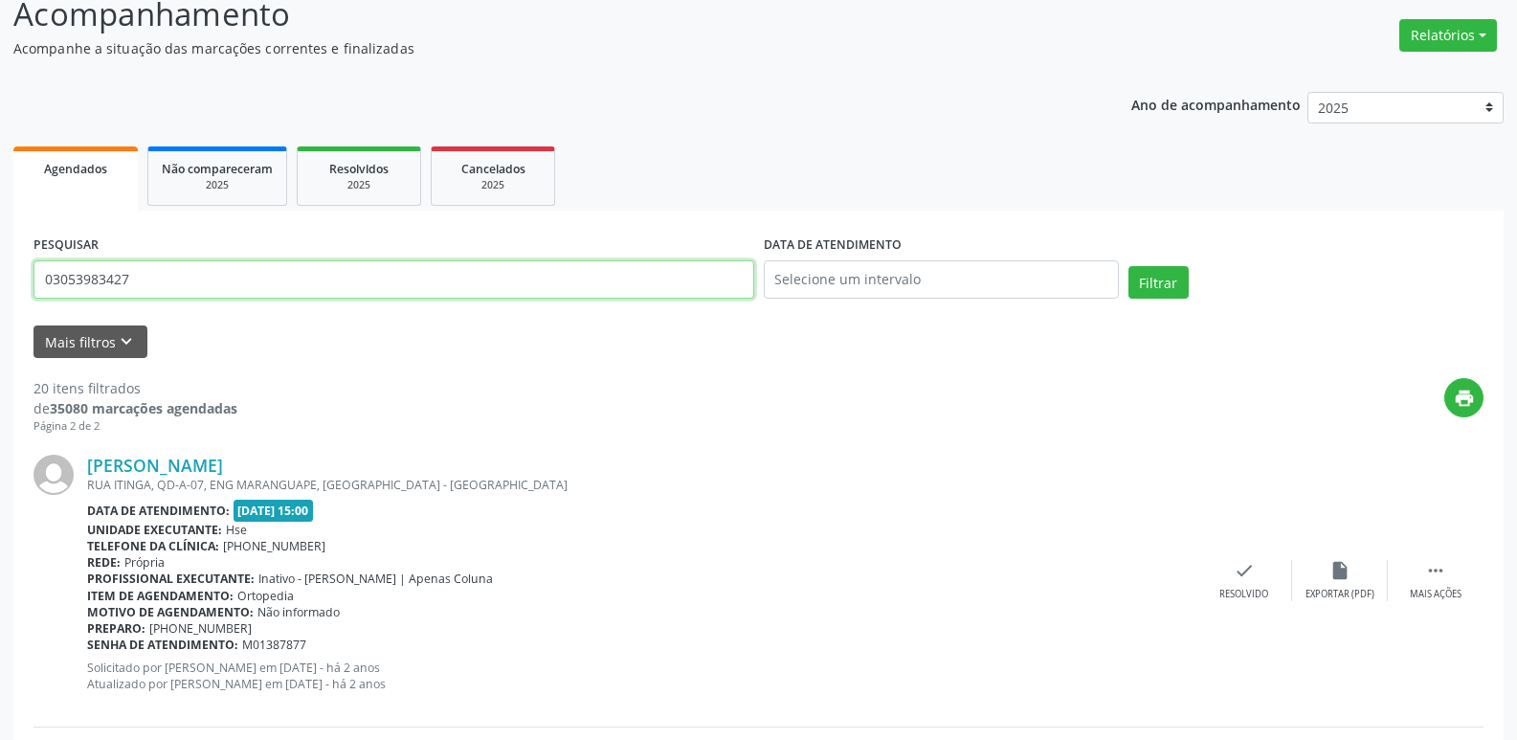
drag, startPoint x: 0, startPoint y: 259, endPoint x: 0, endPoint y: 248, distance: 11.5
type input "028"
drag, startPoint x: 257, startPoint y: 294, endPoint x: 0, endPoint y: 308, distance: 257.9
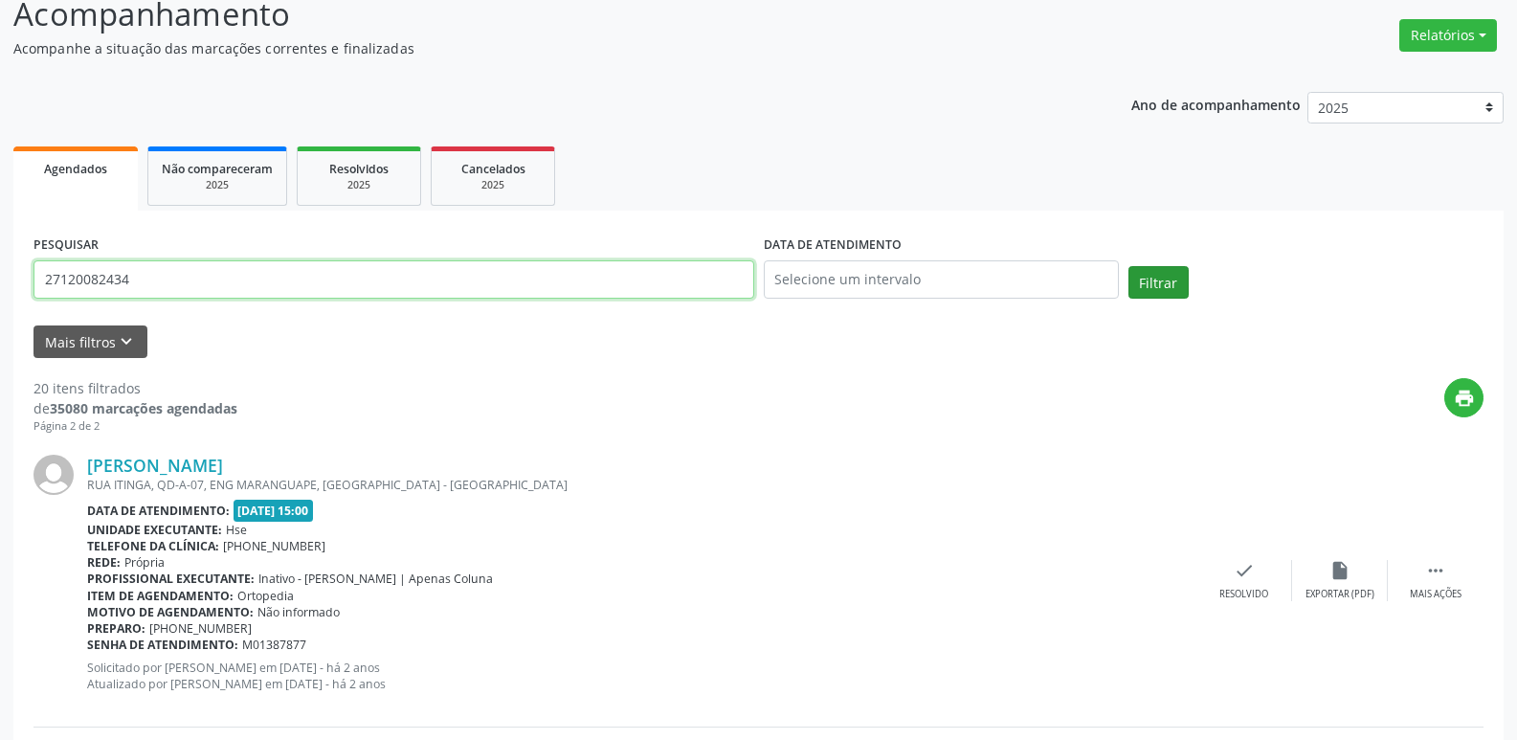
type input "27120082434"
click at [1145, 282] on button "Filtrar" at bounding box center [1158, 282] width 60 height 33
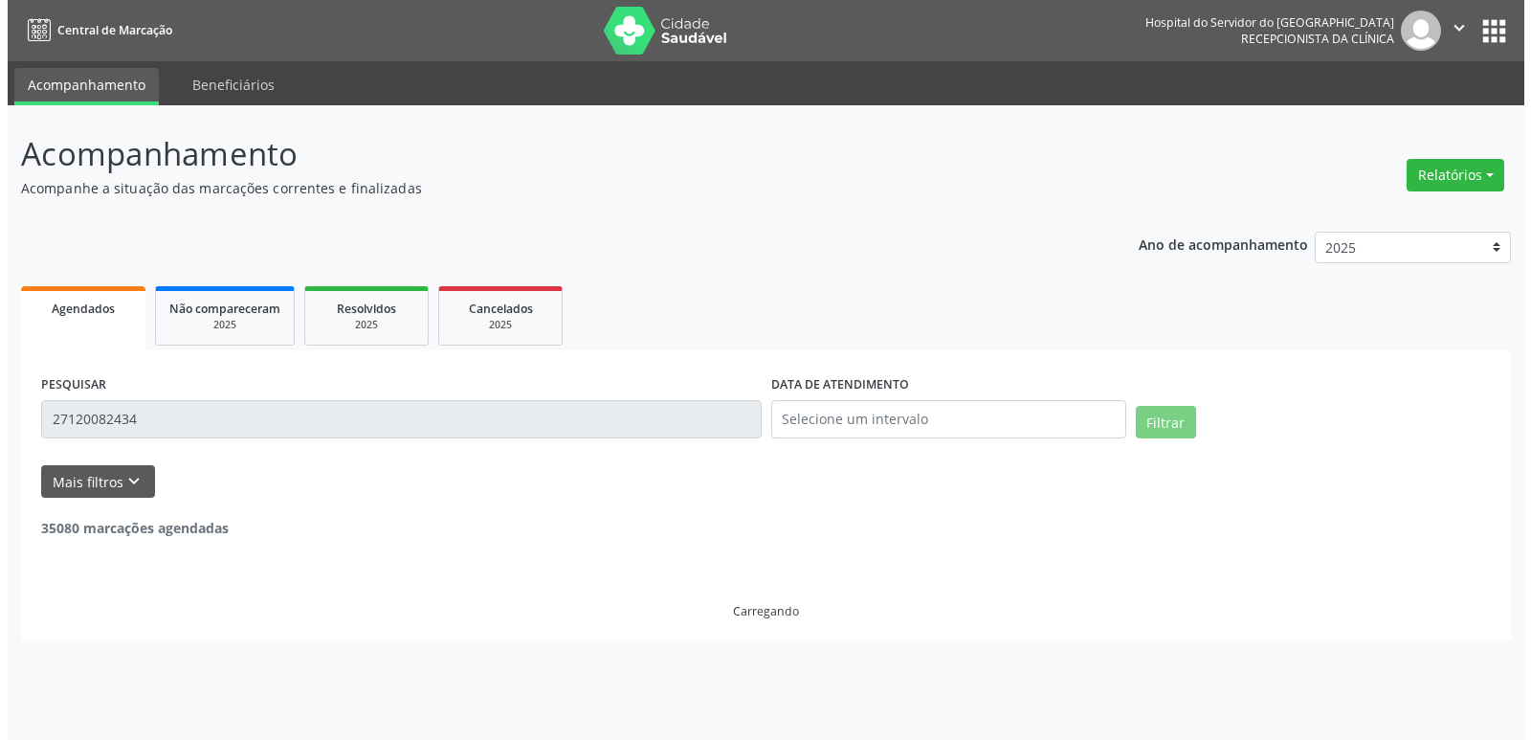
scroll to position [0, 0]
